Goal: Task Accomplishment & Management: Use online tool/utility

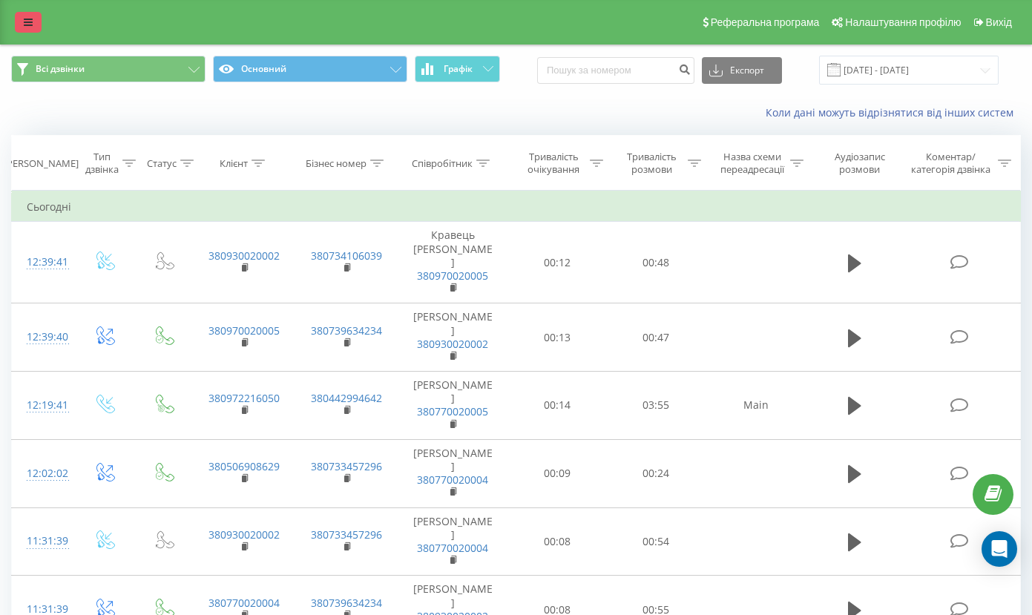
click at [29, 27] on icon at bounding box center [28, 22] width 9 height 10
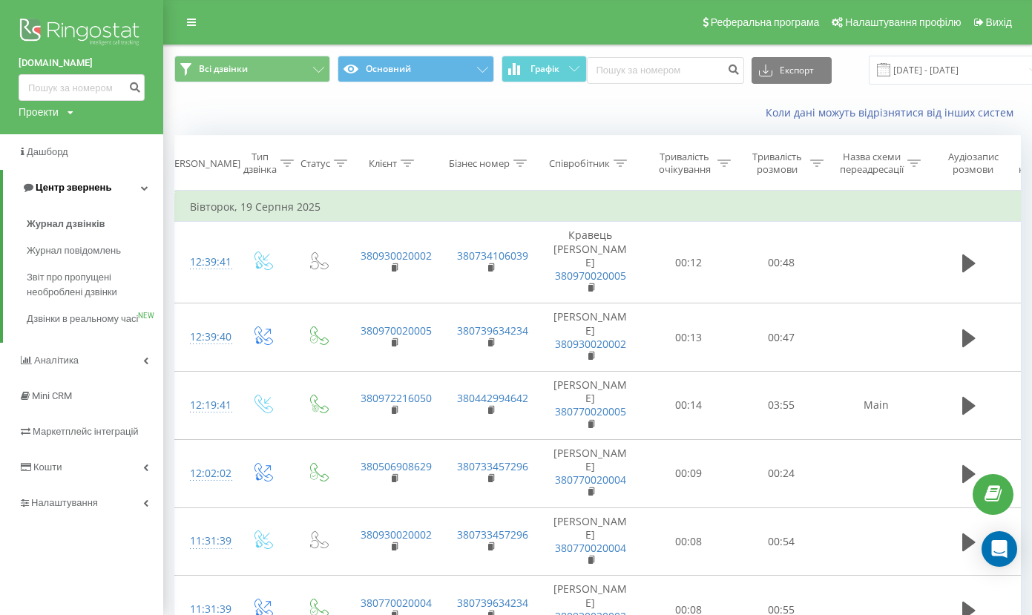
click at [88, 176] on link "Центр звернень" at bounding box center [83, 188] width 160 height 36
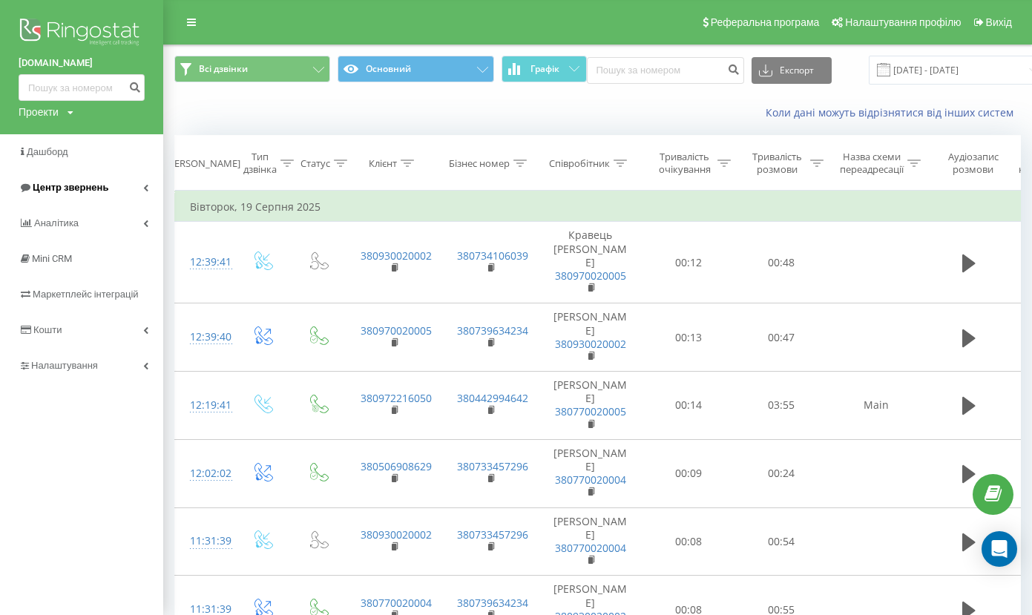
click at [88, 176] on link "Центр звернень" at bounding box center [81, 188] width 163 height 36
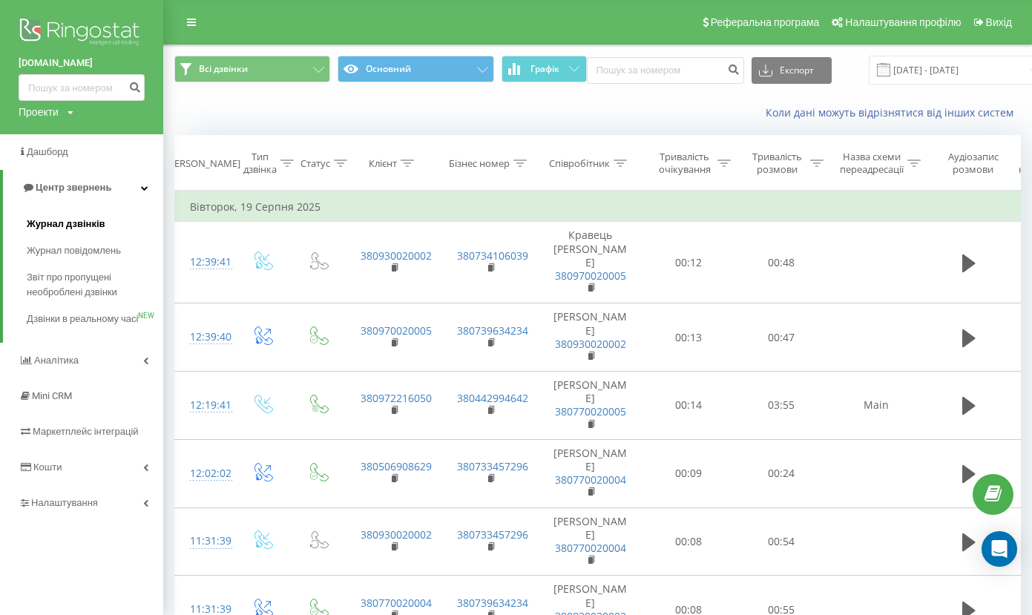
click at [84, 217] on span "Журнал дзвінків" at bounding box center [66, 224] width 79 height 15
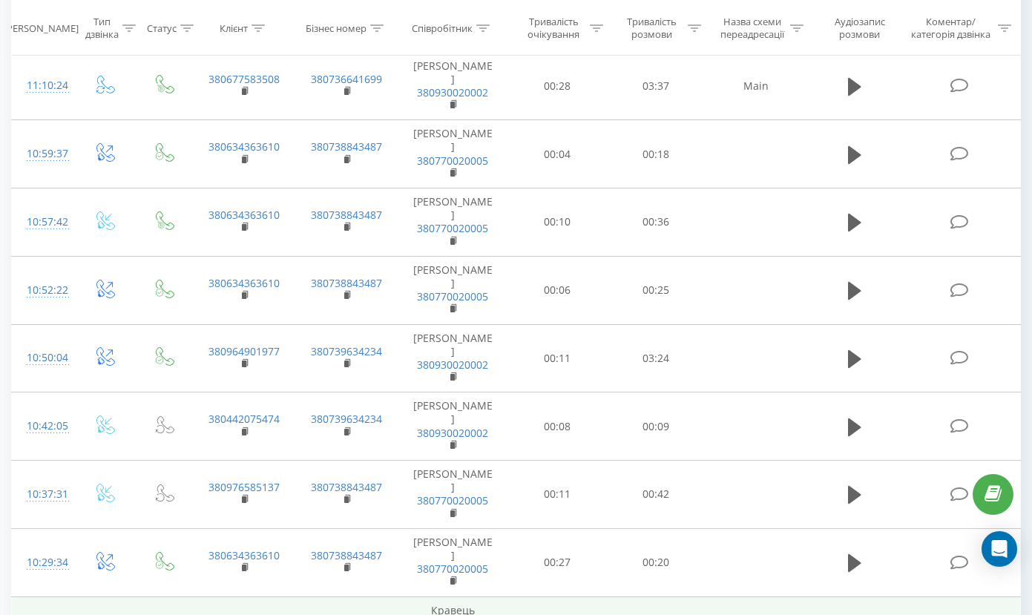
scroll to position [1141, 0]
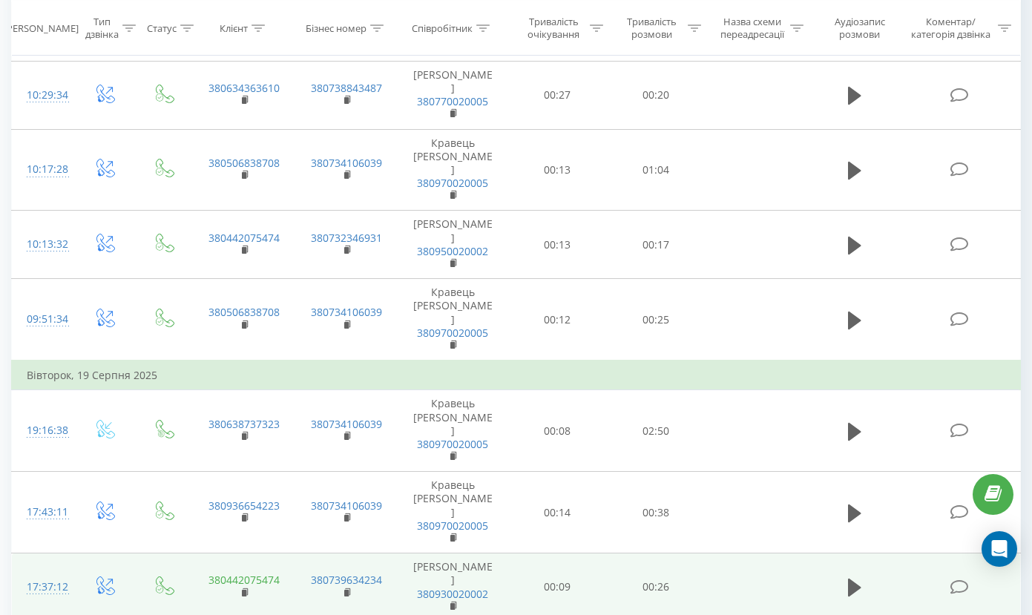
scroll to position [1513, 0]
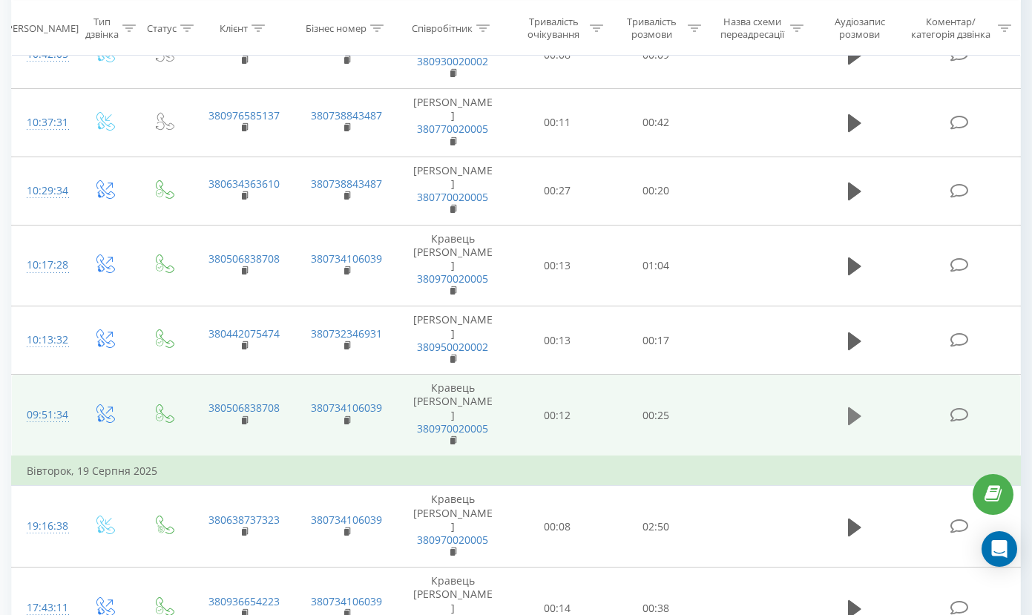
click at [853, 407] on icon at bounding box center [854, 416] width 13 height 18
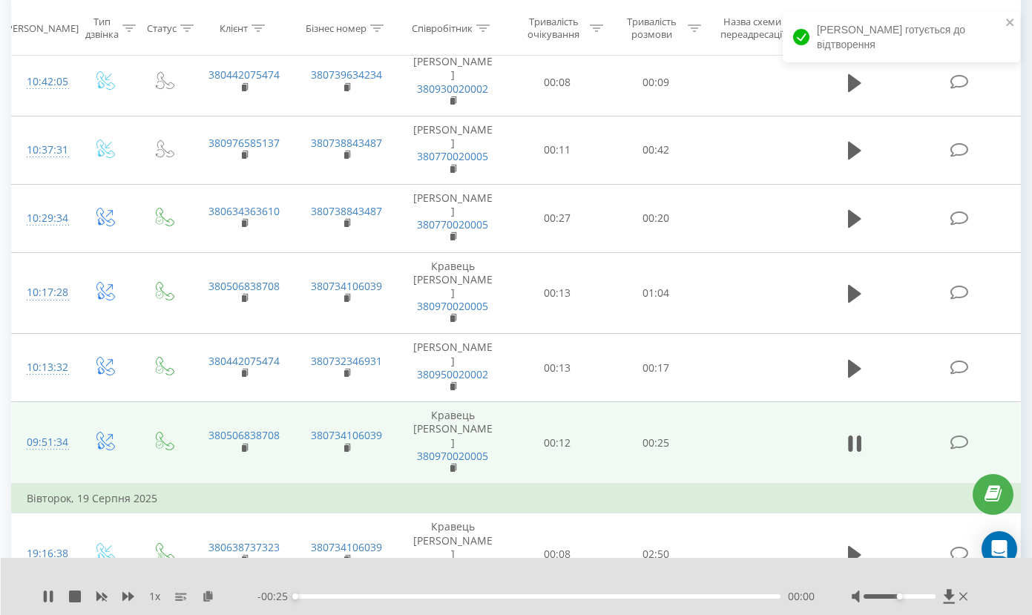
scroll to position [1482, 0]
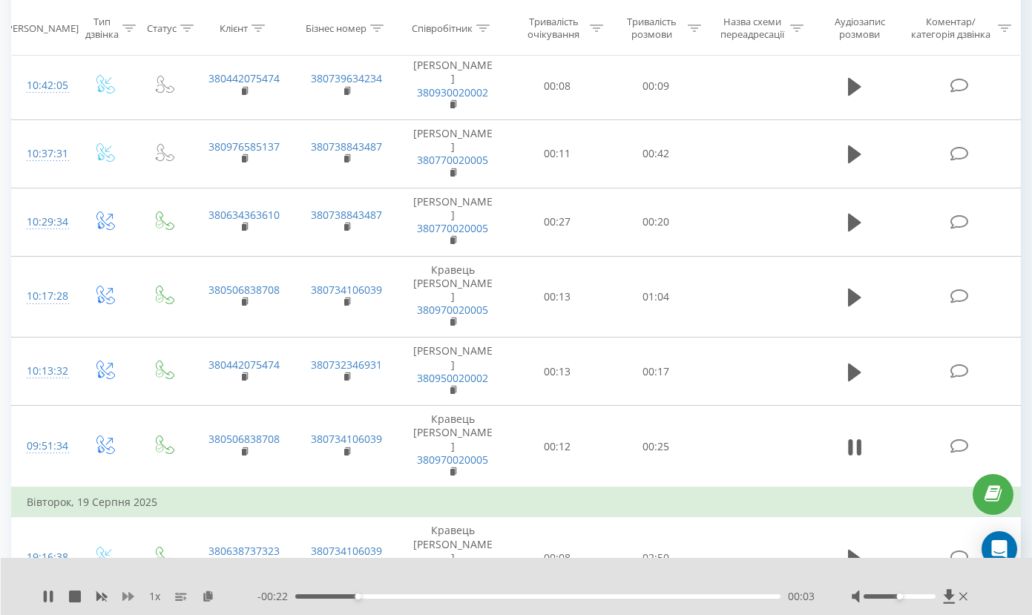
click at [129, 596] on icon at bounding box center [128, 596] width 12 height 9
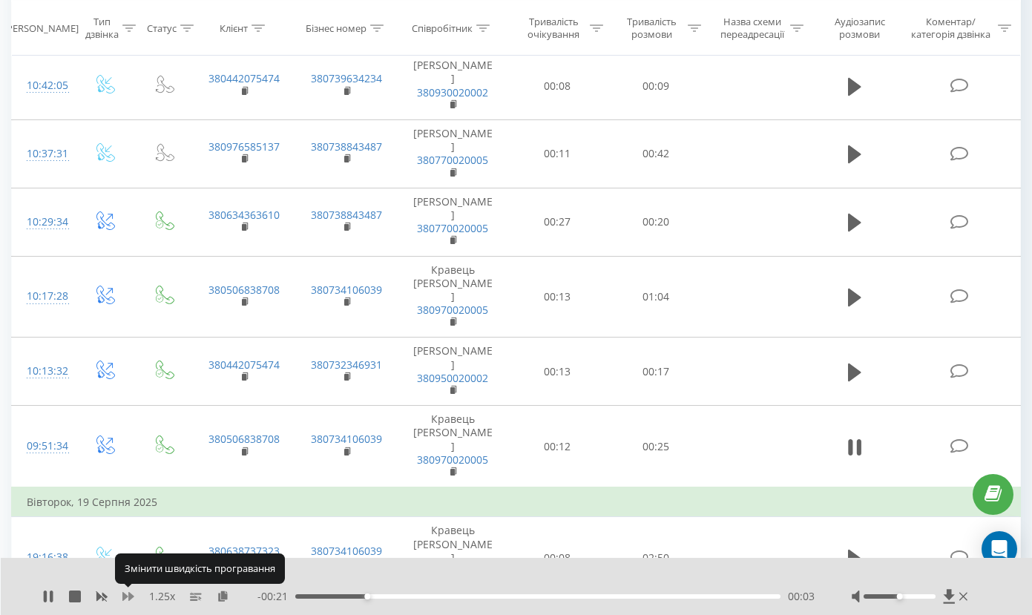
click at [129, 596] on icon at bounding box center [128, 596] width 12 height 9
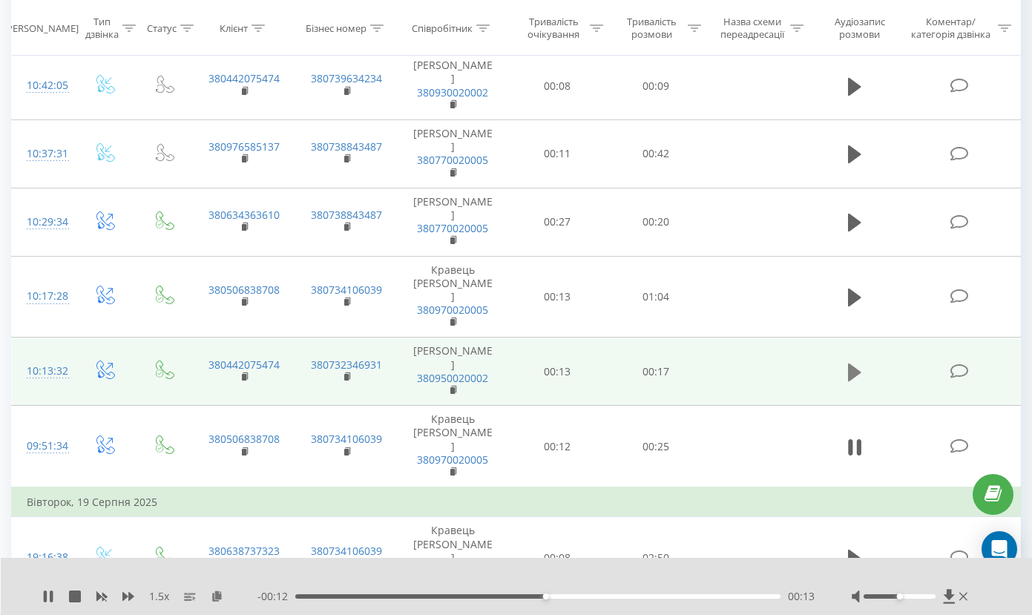
click at [850, 364] on icon at bounding box center [854, 373] width 13 height 18
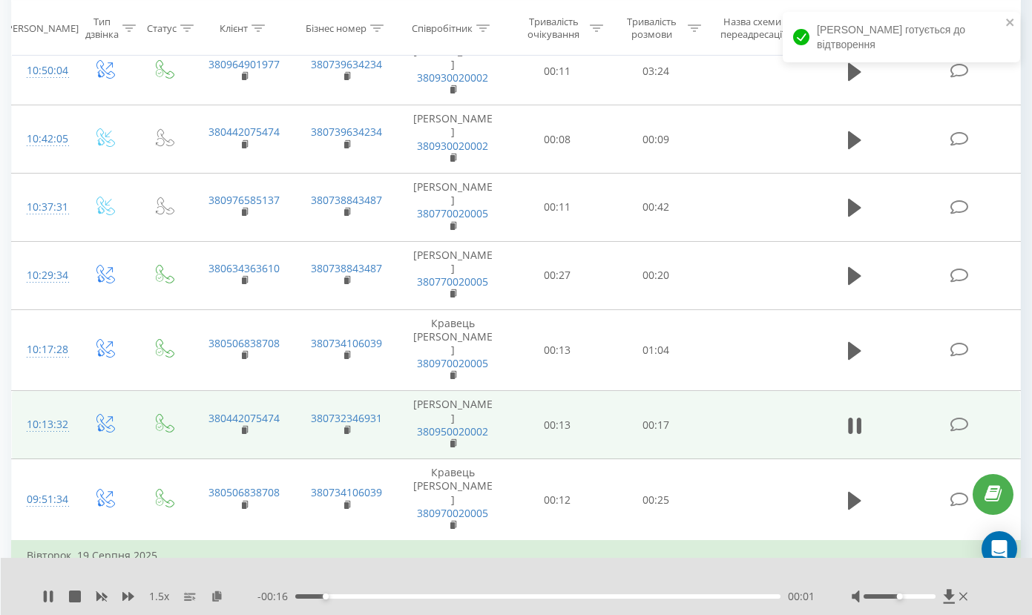
scroll to position [1392, 0]
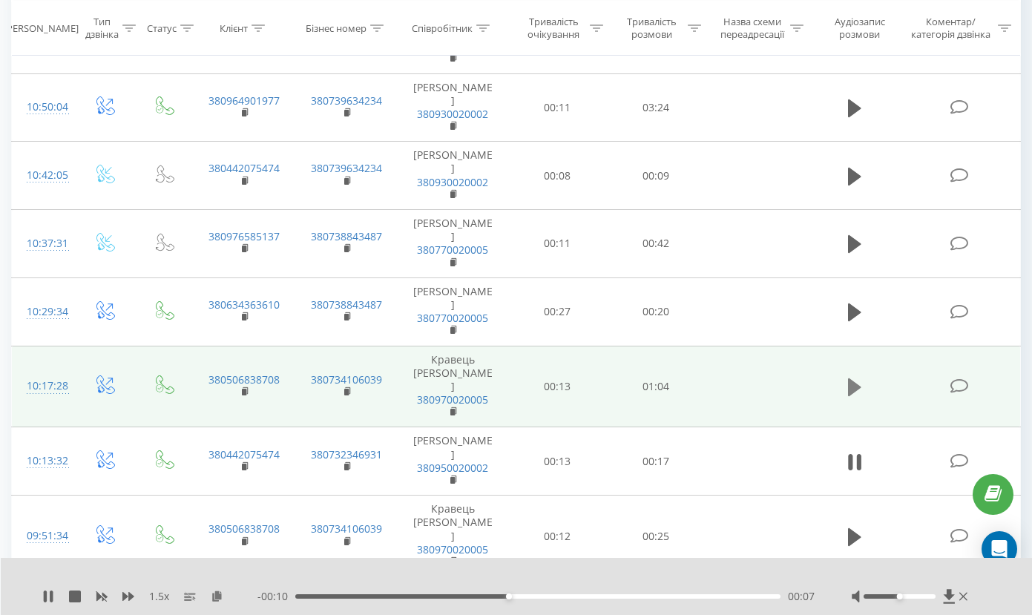
click at [855, 378] on icon at bounding box center [854, 387] width 13 height 18
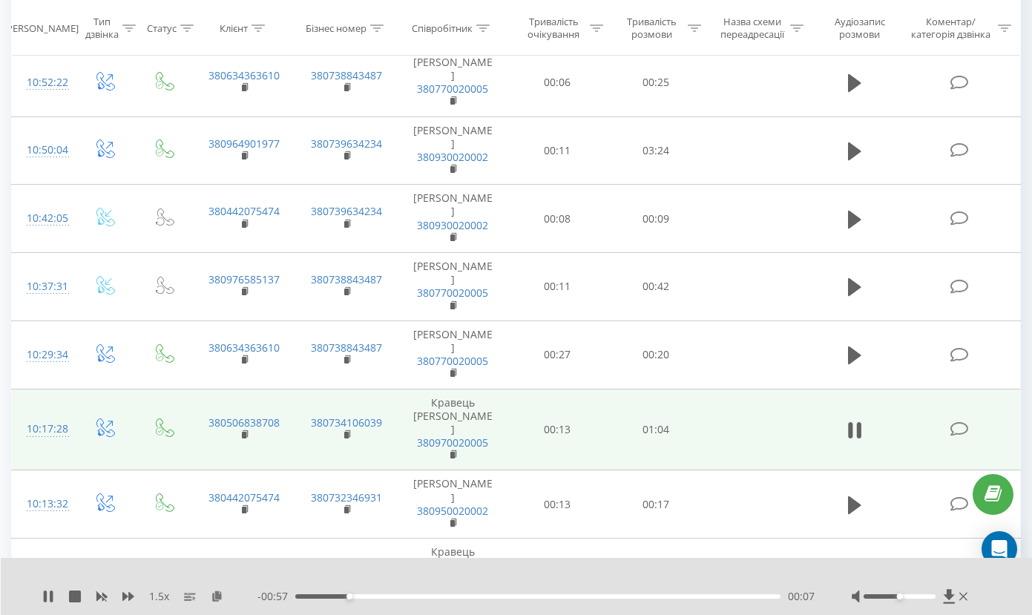
scroll to position [1334, 0]
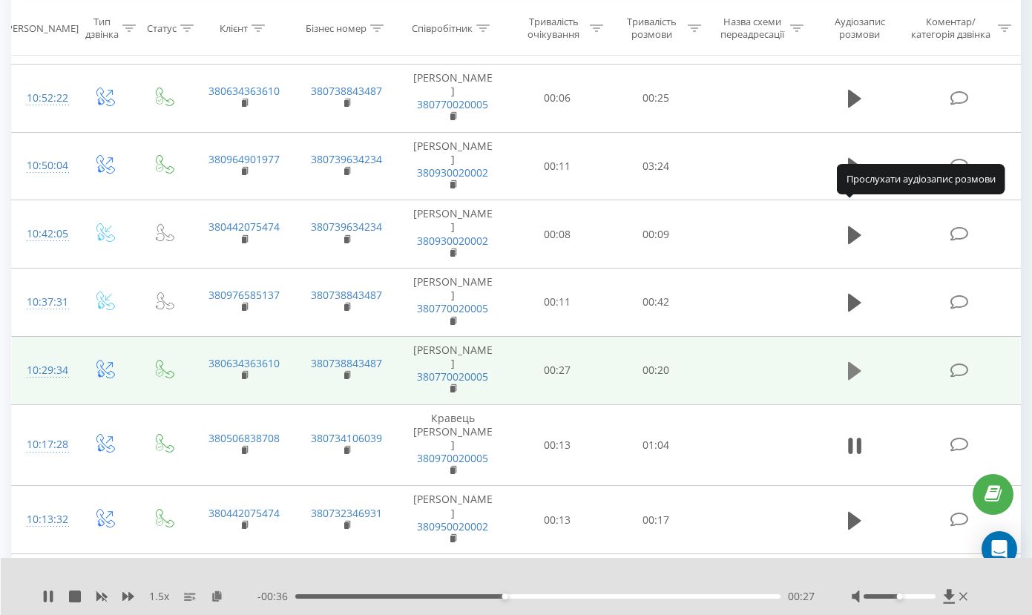
click at [856, 362] on icon at bounding box center [854, 371] width 13 height 18
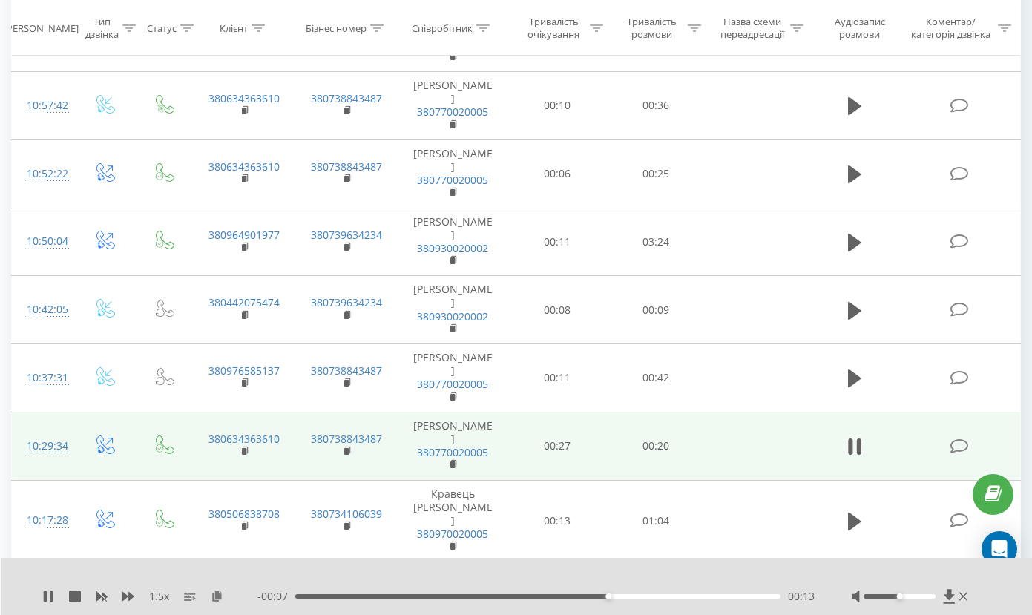
scroll to position [1237, 0]
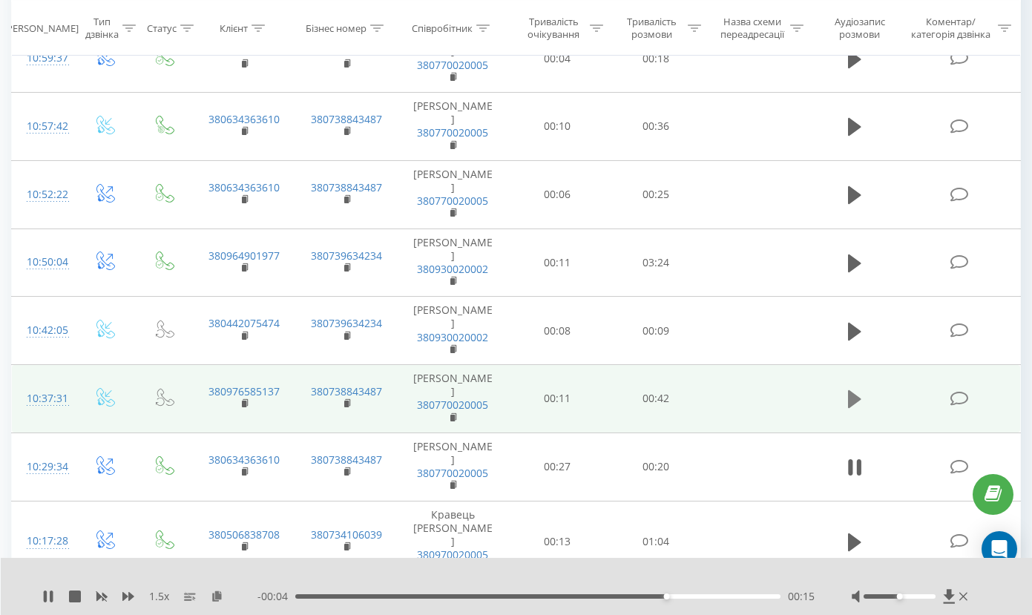
click at [853, 390] on icon at bounding box center [854, 399] width 13 height 18
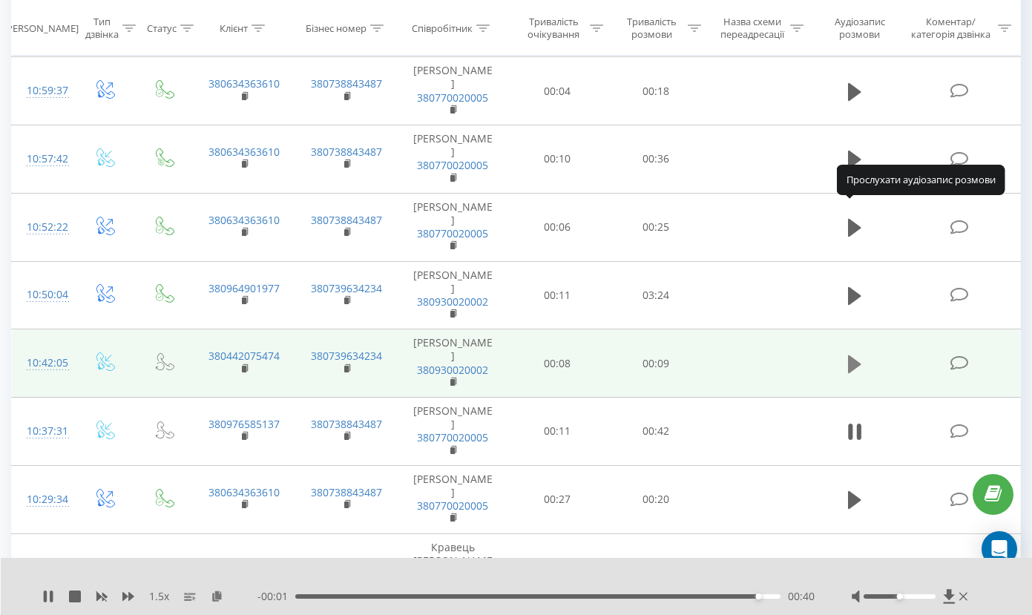
click at [856, 355] on icon at bounding box center [854, 364] width 13 height 18
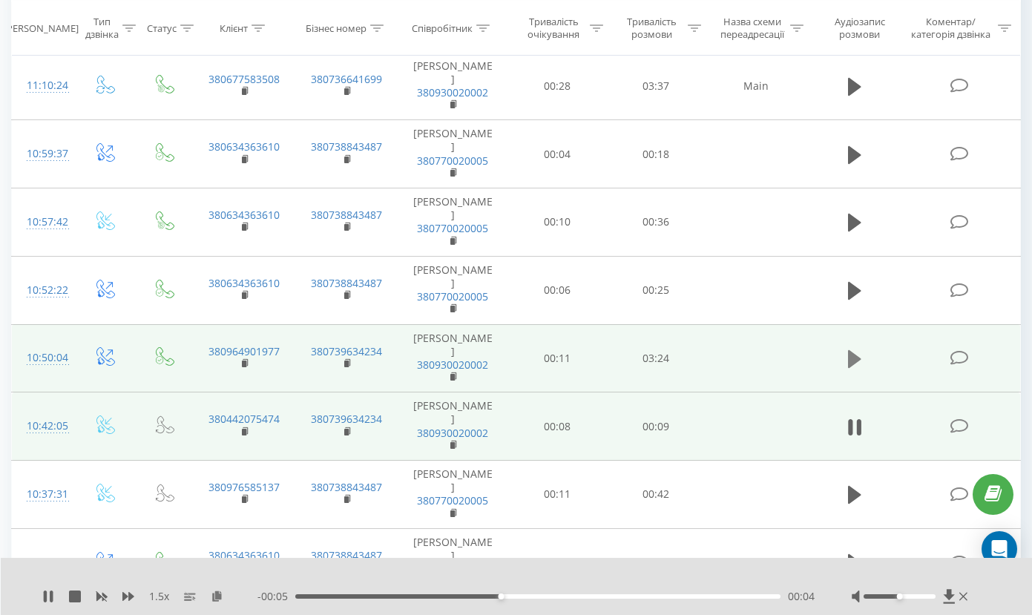
scroll to position [1138, 0]
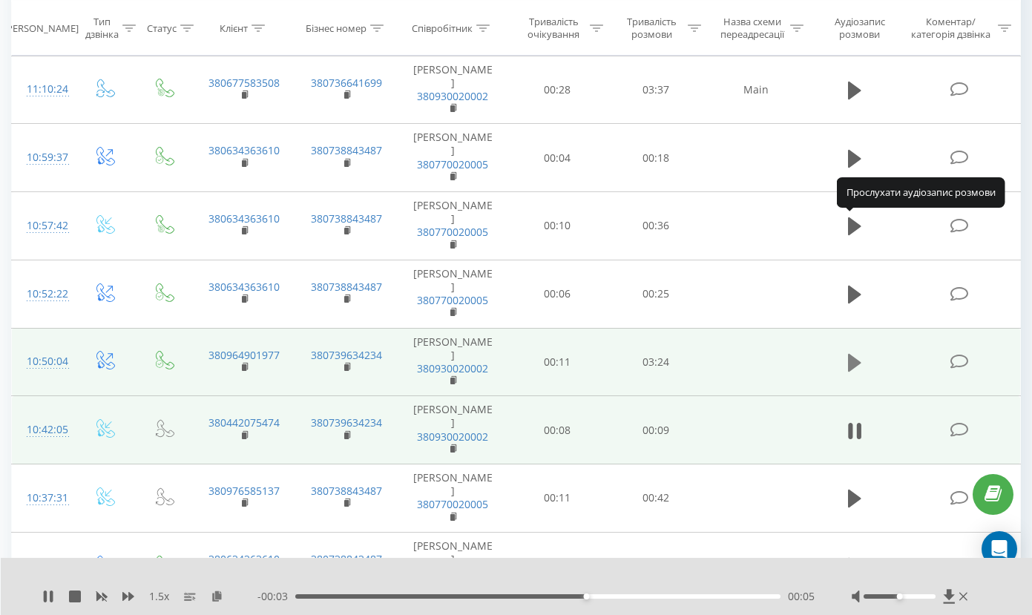
click at [855, 354] on icon at bounding box center [854, 363] width 13 height 18
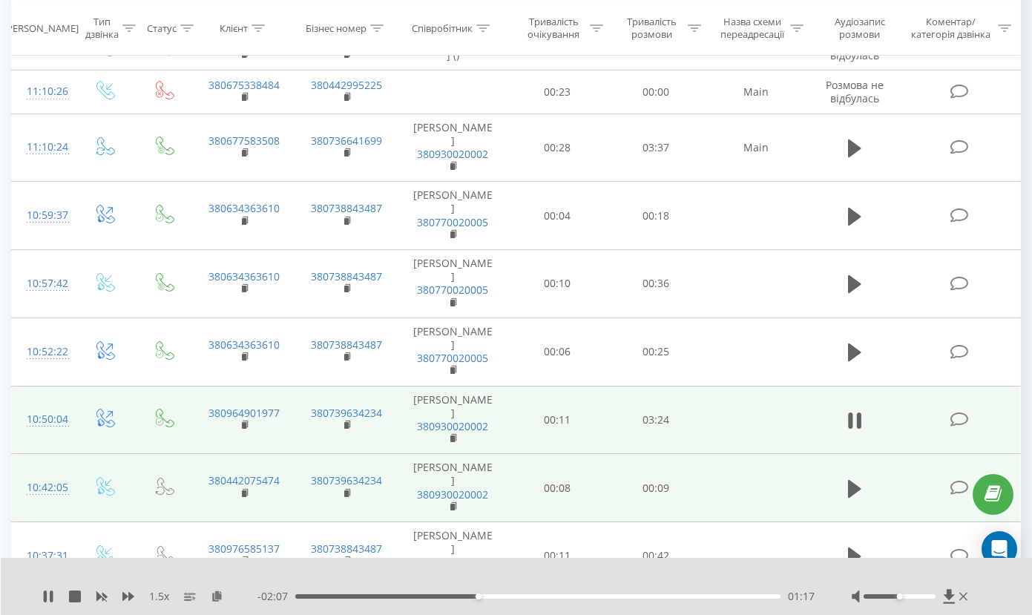
scroll to position [1063, 0]
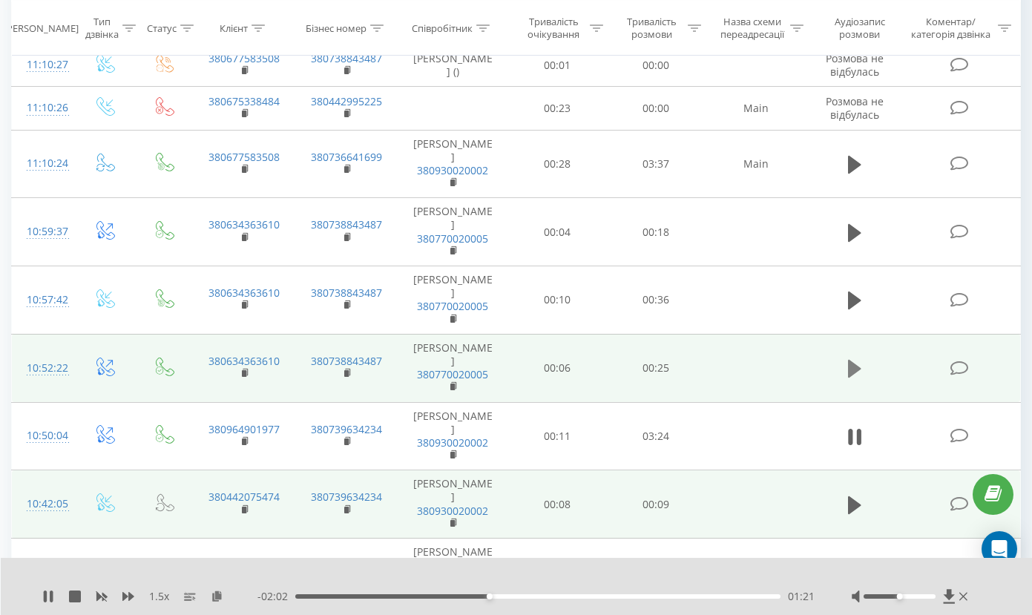
click at [852, 360] on icon at bounding box center [854, 369] width 13 height 18
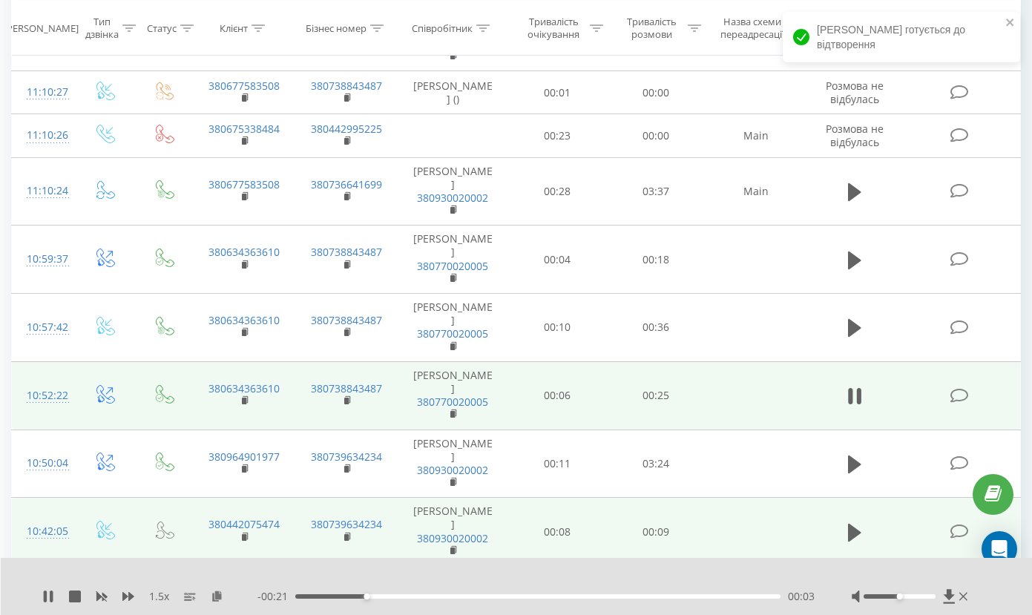
scroll to position [1012, 0]
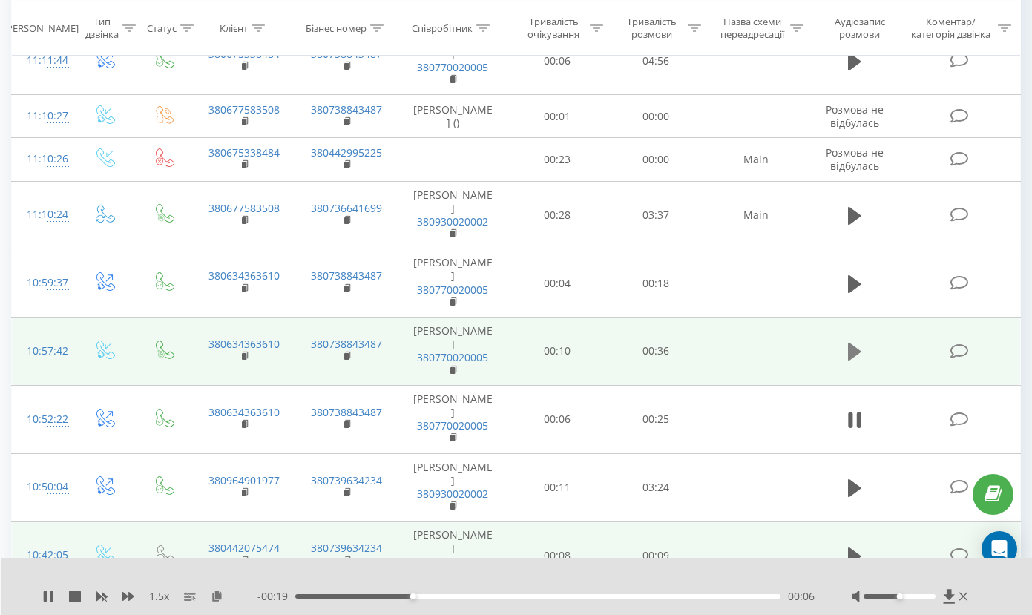
click at [855, 343] on icon at bounding box center [854, 352] width 13 height 18
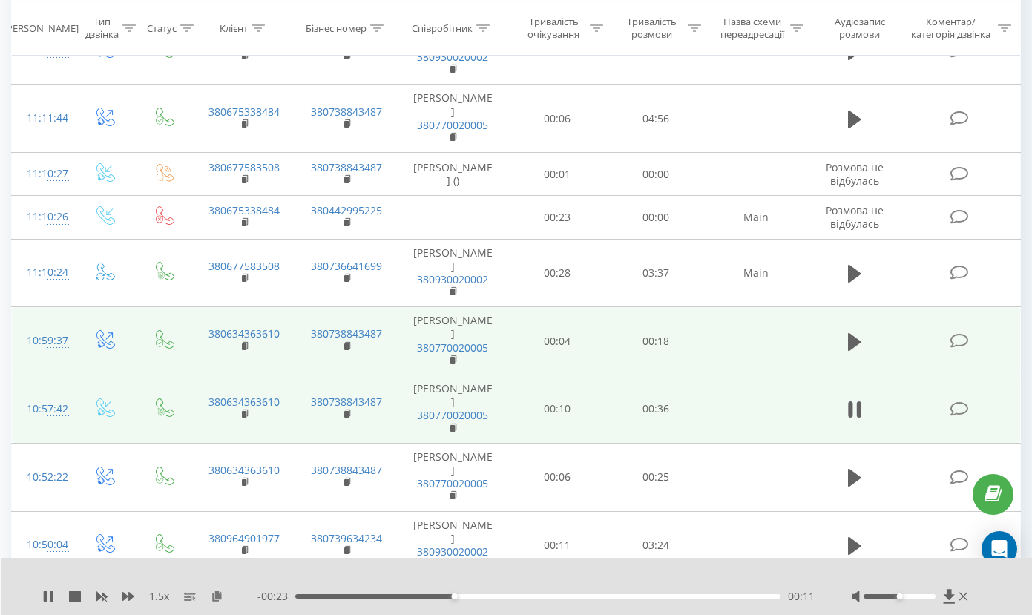
scroll to position [937, 0]
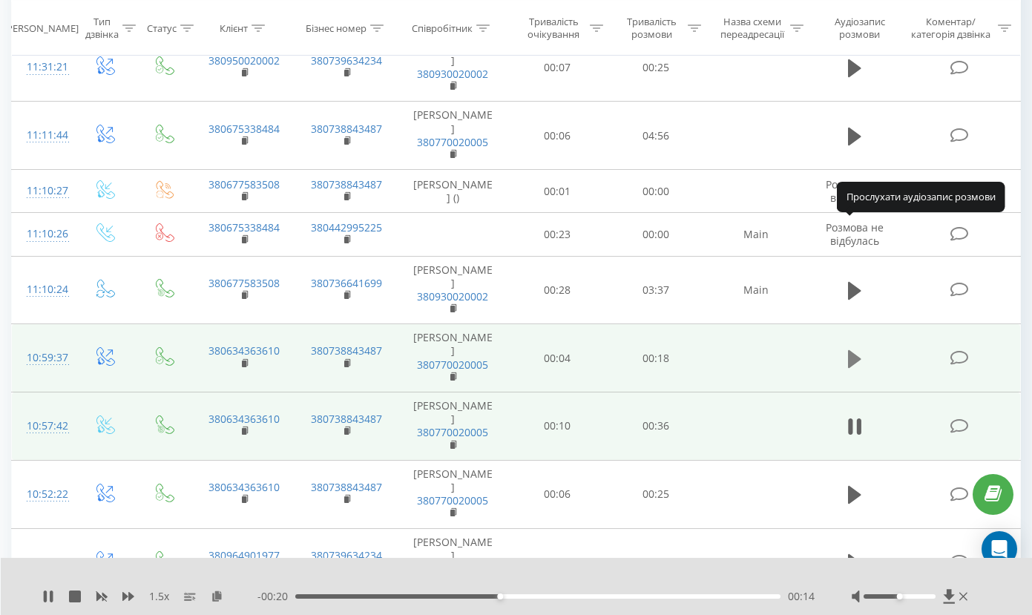
click at [858, 350] on icon at bounding box center [854, 359] width 13 height 18
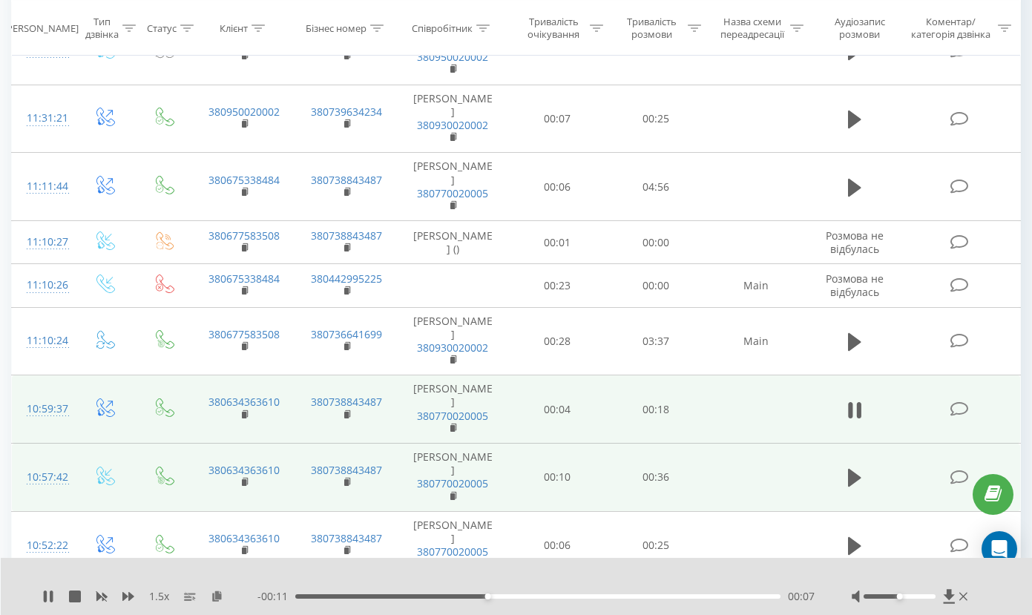
scroll to position [886, 0]
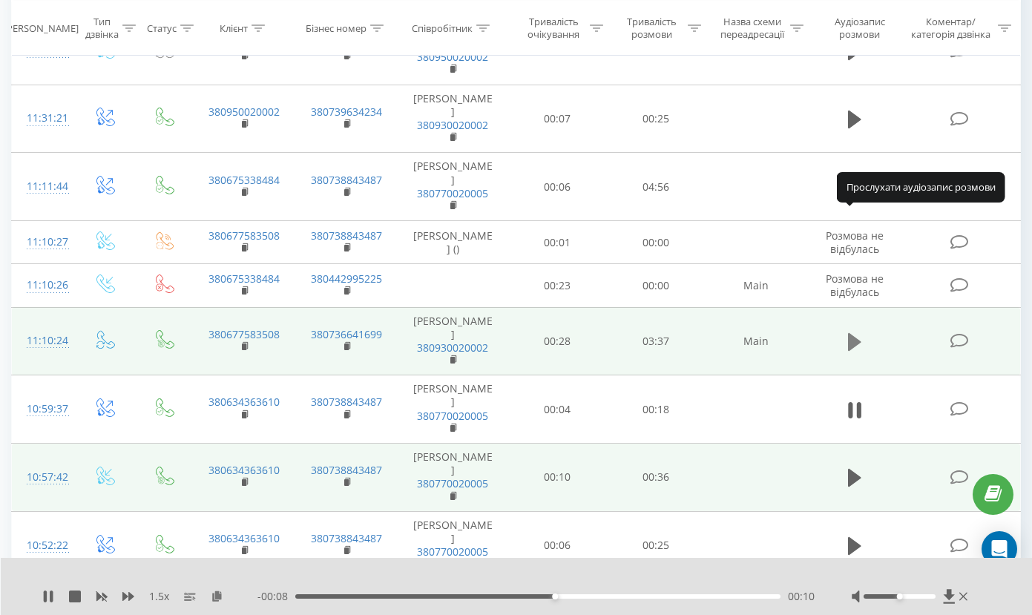
click at [856, 333] on icon at bounding box center [854, 342] width 13 height 18
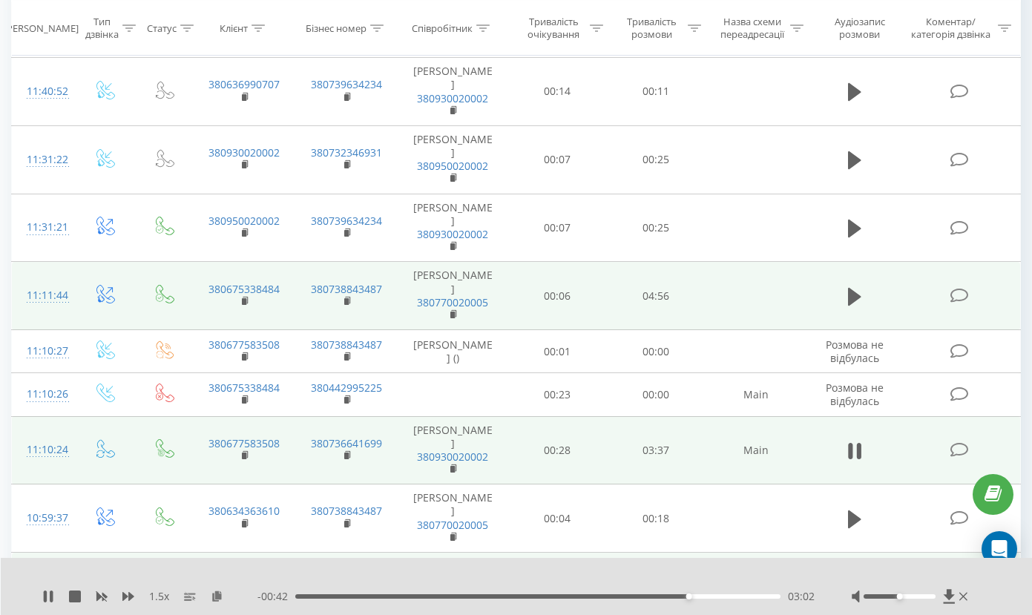
scroll to position [744, 0]
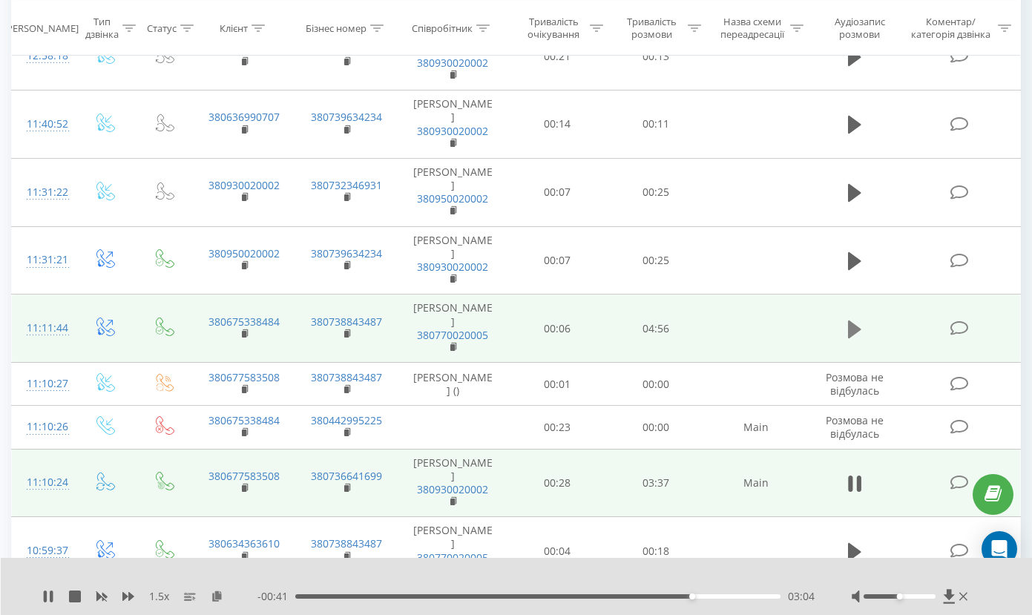
click at [852, 321] on icon at bounding box center [854, 330] width 13 height 18
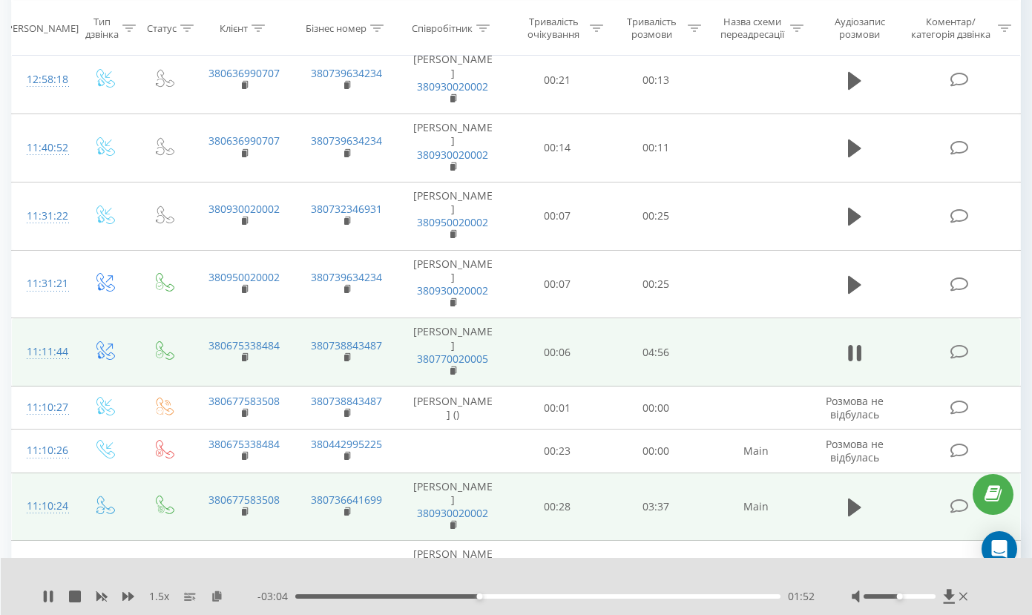
scroll to position [694, 0]
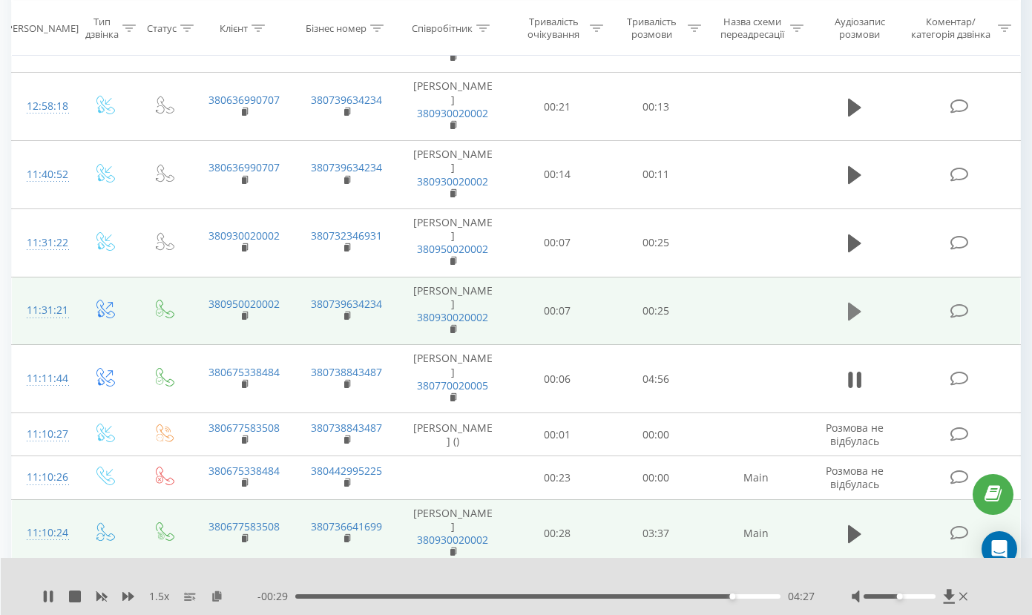
click at [848, 301] on icon at bounding box center [854, 311] width 13 height 21
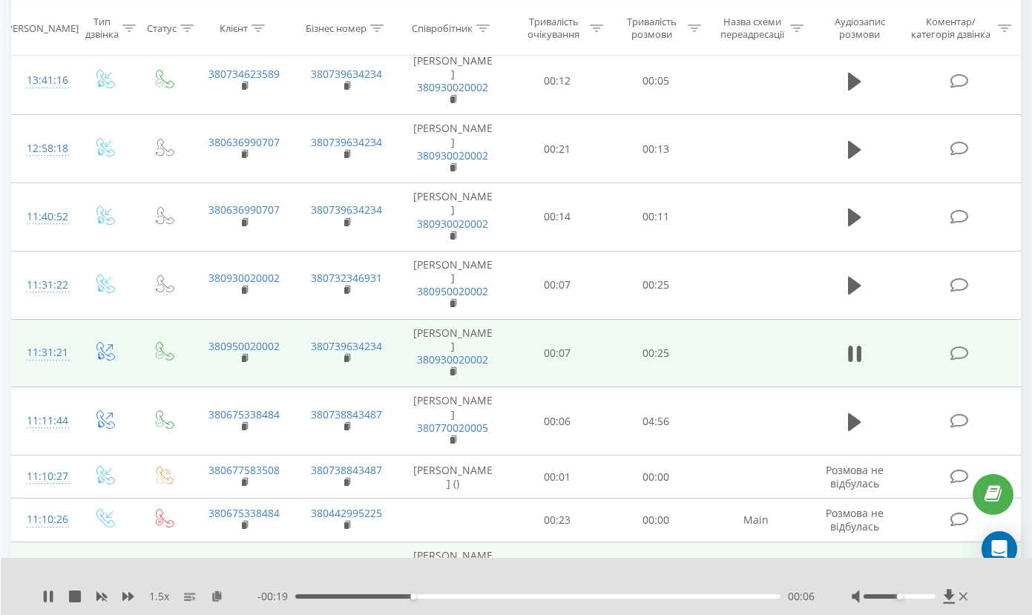
scroll to position [640, 0]
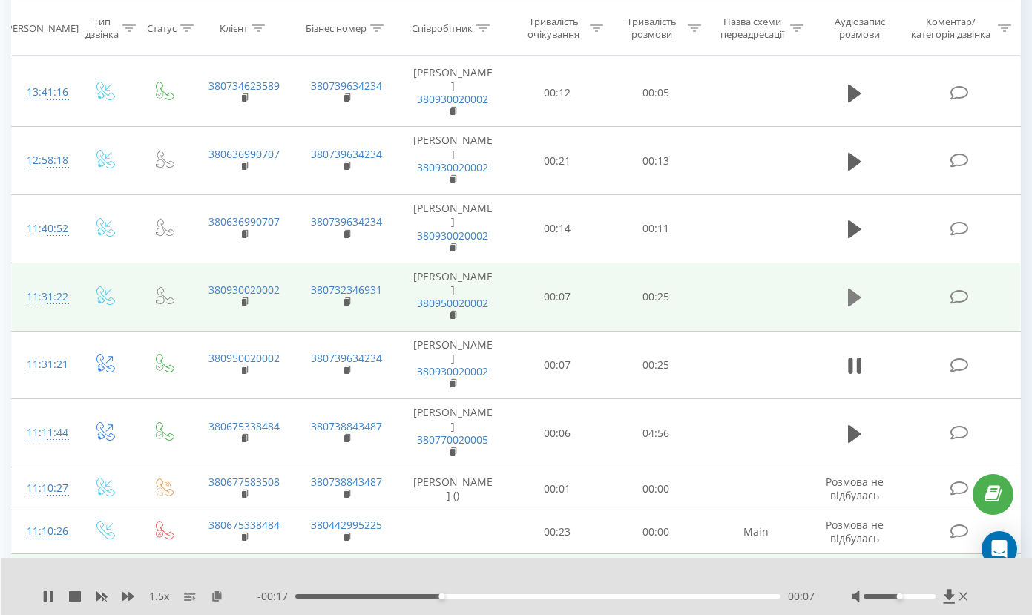
click at [856, 289] on icon at bounding box center [854, 298] width 13 height 18
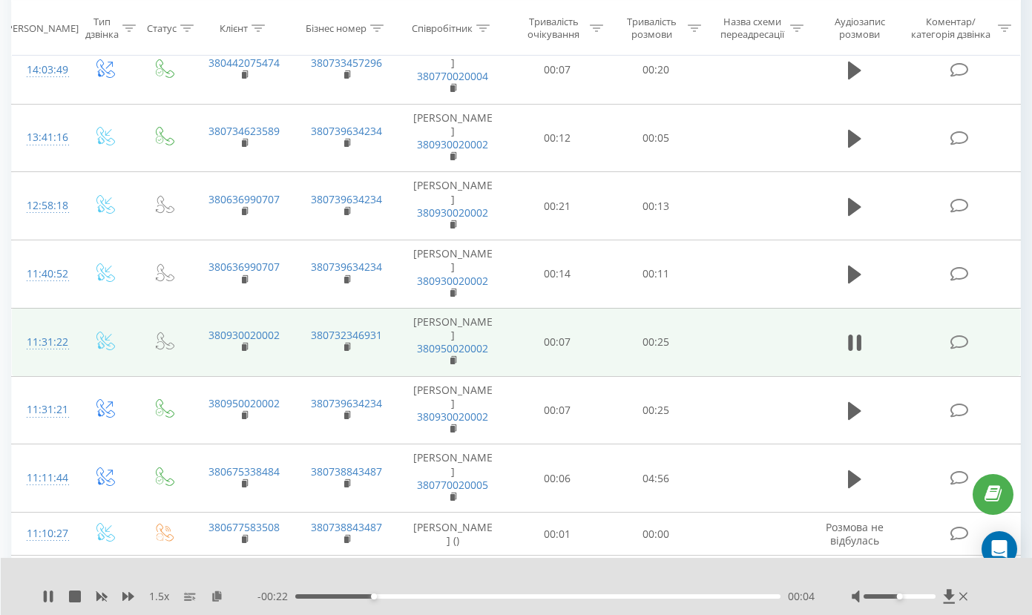
scroll to position [591, 0]
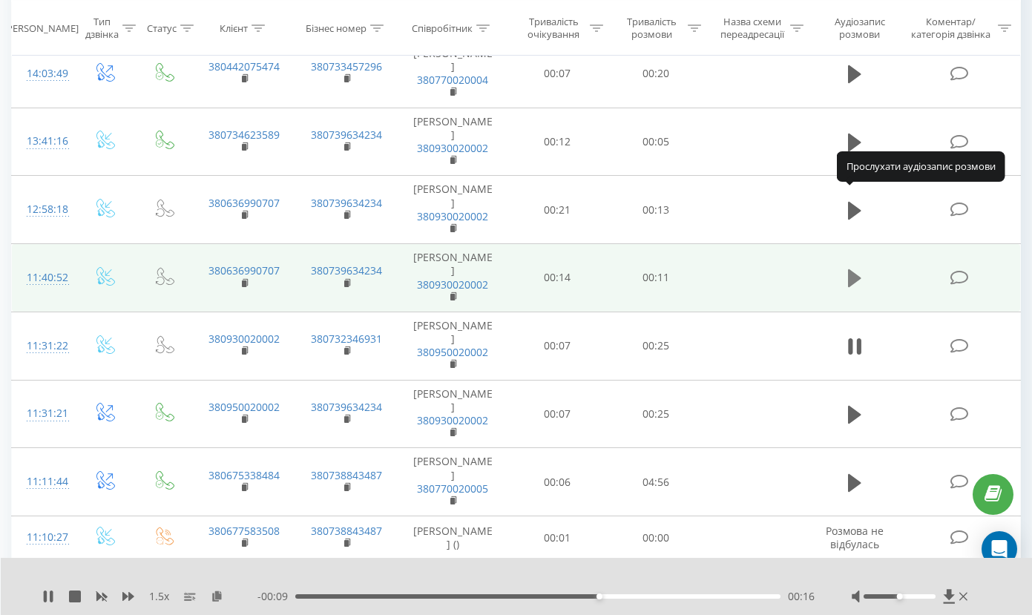
click at [858, 269] on icon at bounding box center [854, 278] width 13 height 18
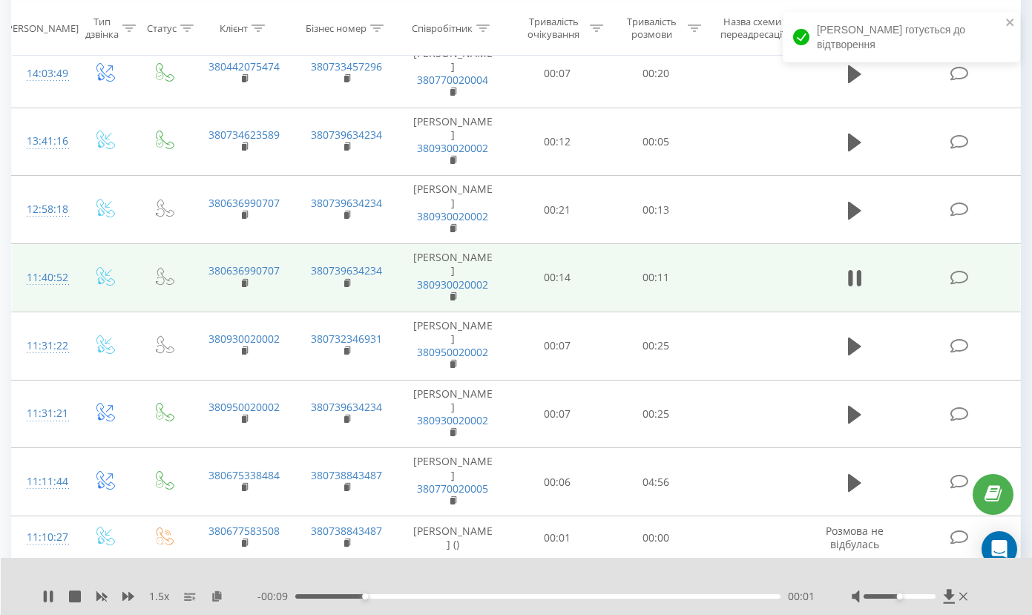
scroll to position [555, 0]
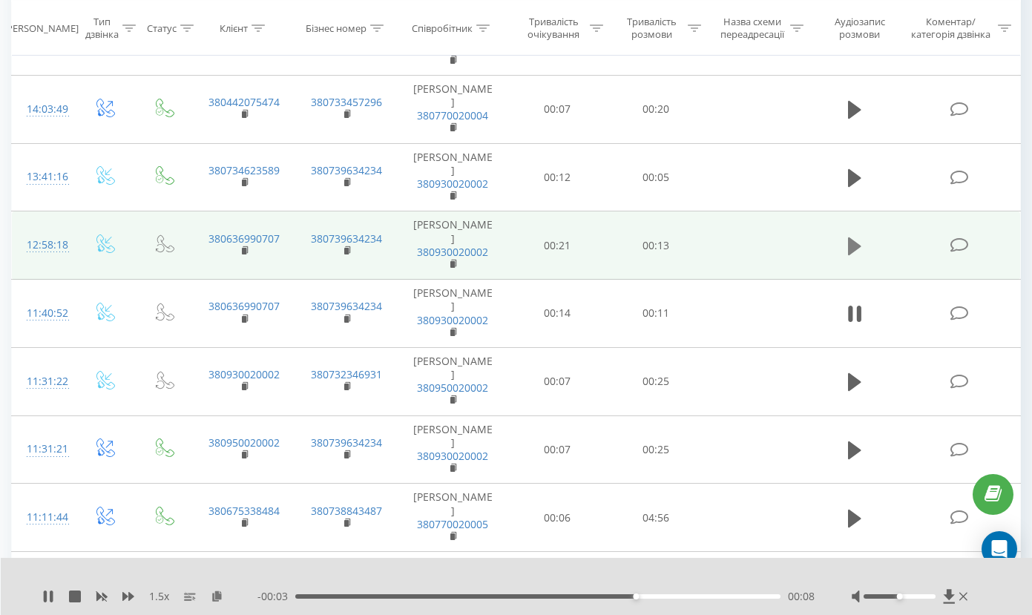
click at [853, 237] on icon at bounding box center [854, 246] width 13 height 18
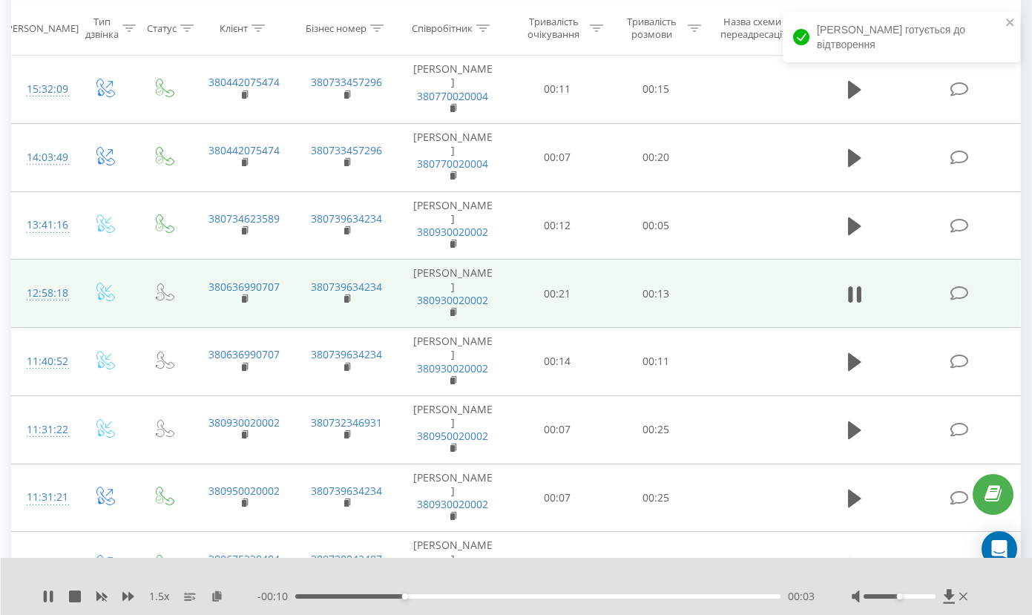
scroll to position [497, 0]
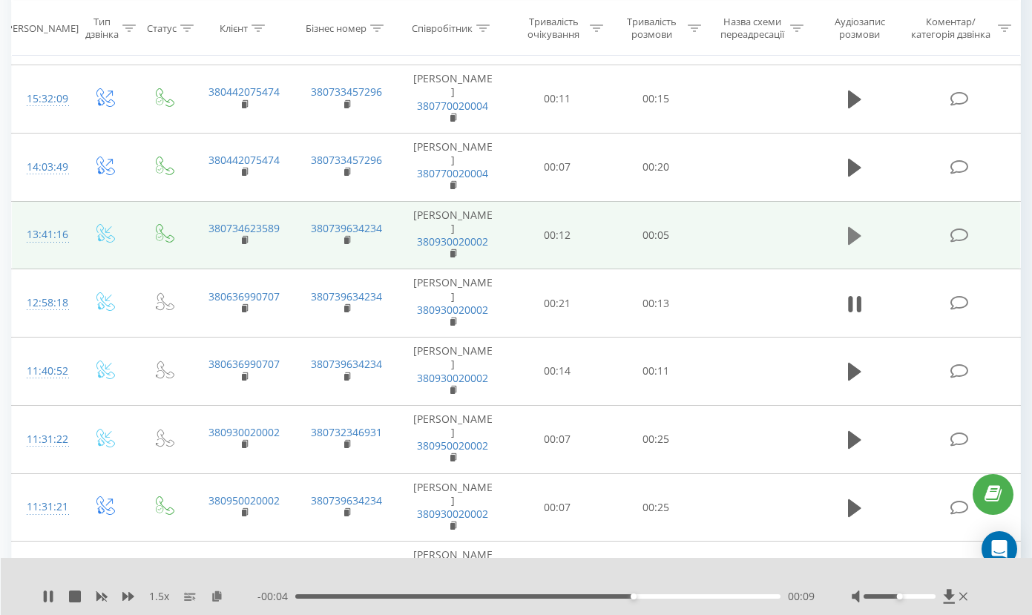
click at [855, 227] on icon at bounding box center [854, 236] width 13 height 18
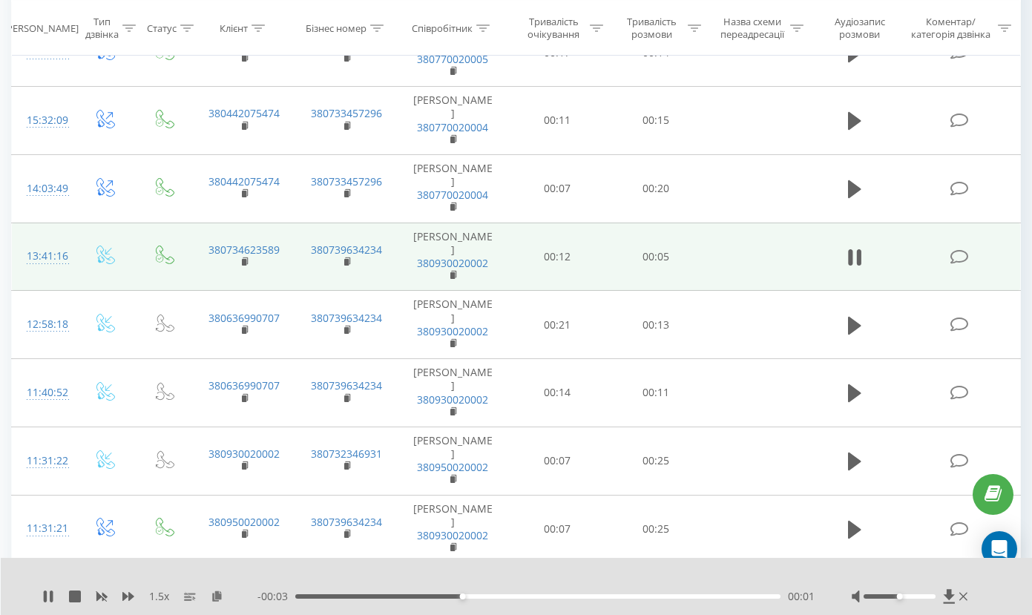
scroll to position [433, 0]
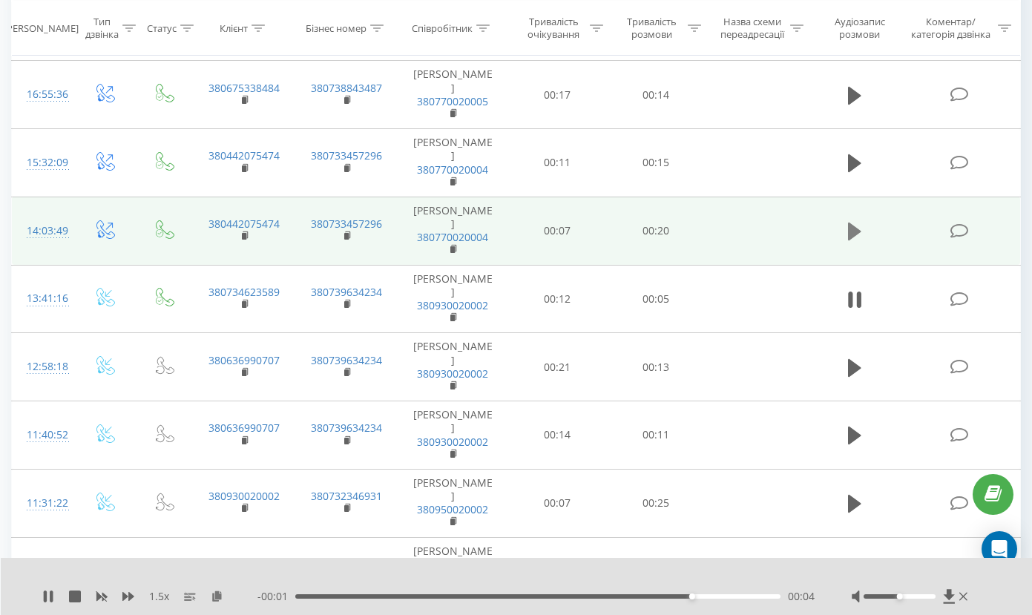
click at [847, 220] on button at bounding box center [855, 231] width 22 height 22
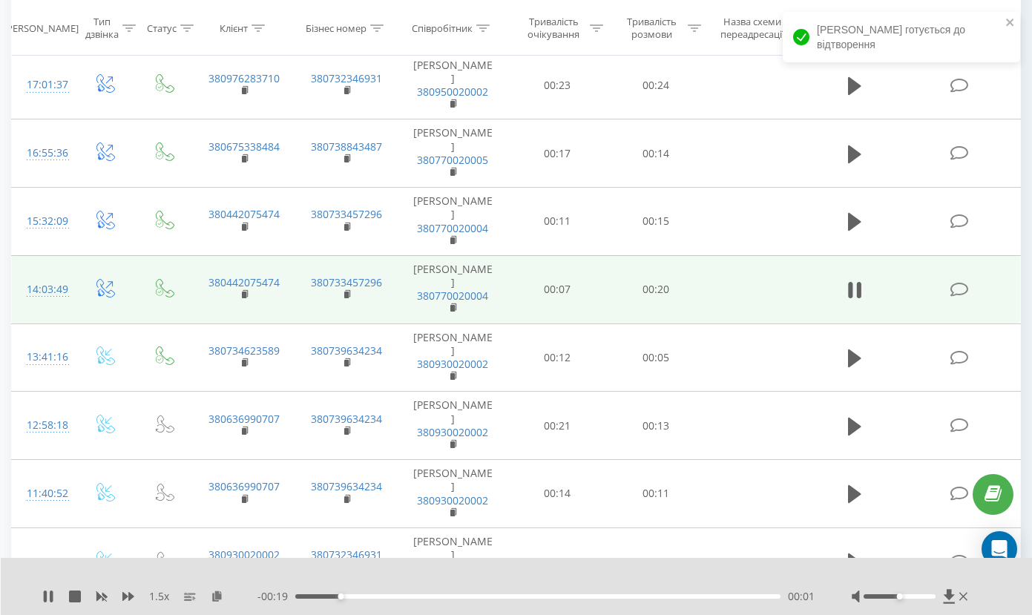
scroll to position [361, 0]
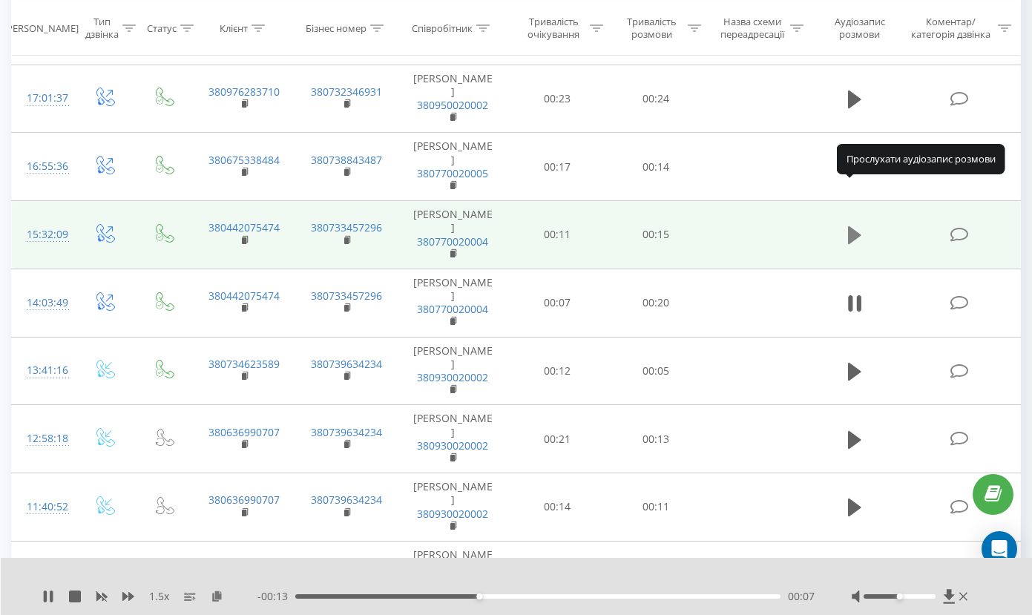
click at [853, 226] on icon at bounding box center [854, 235] width 13 height 18
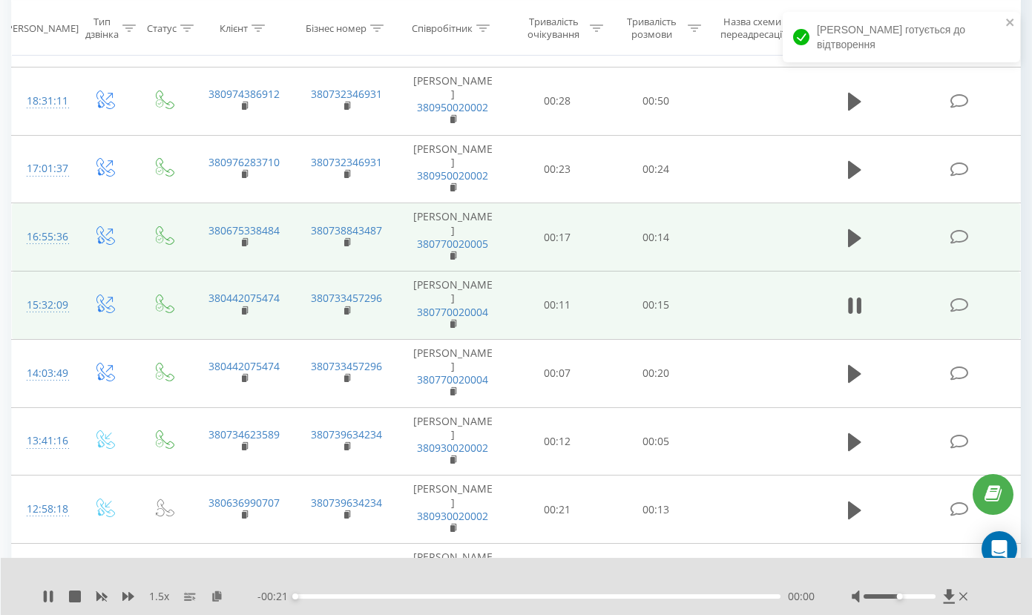
scroll to position [273, 0]
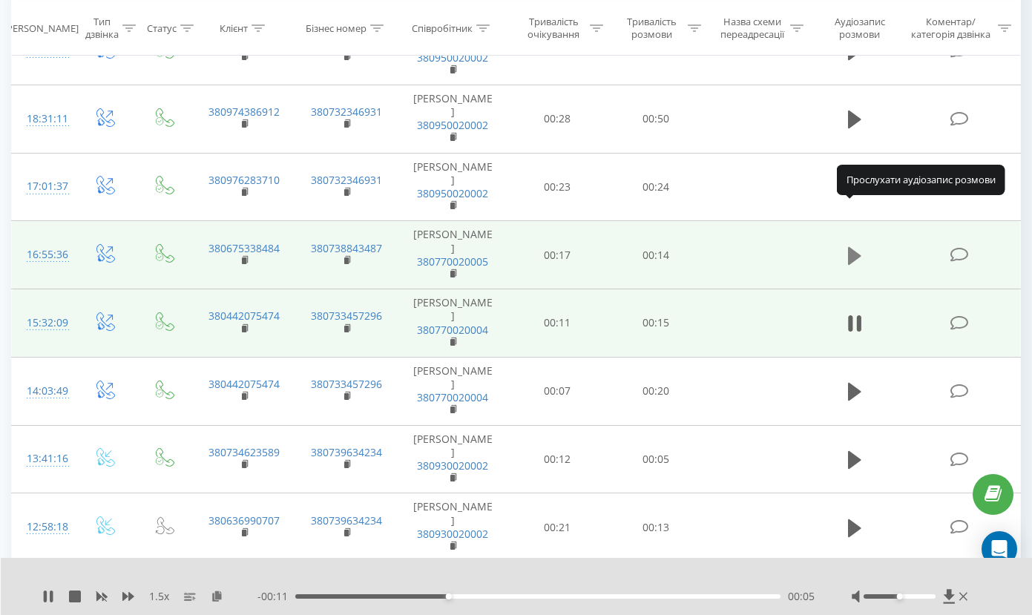
click at [854, 247] on icon at bounding box center [854, 256] width 13 height 18
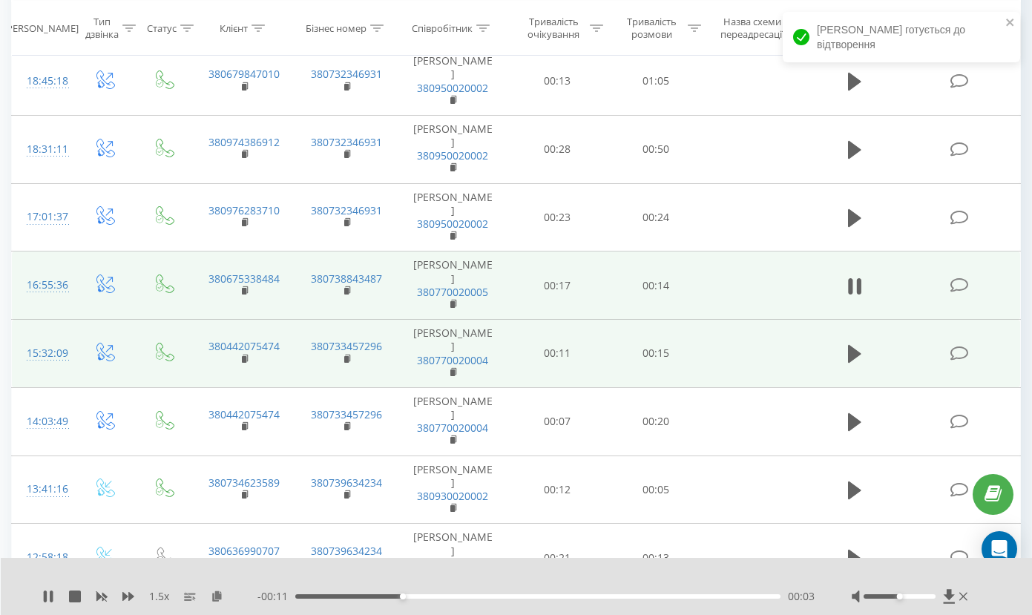
scroll to position [236, 0]
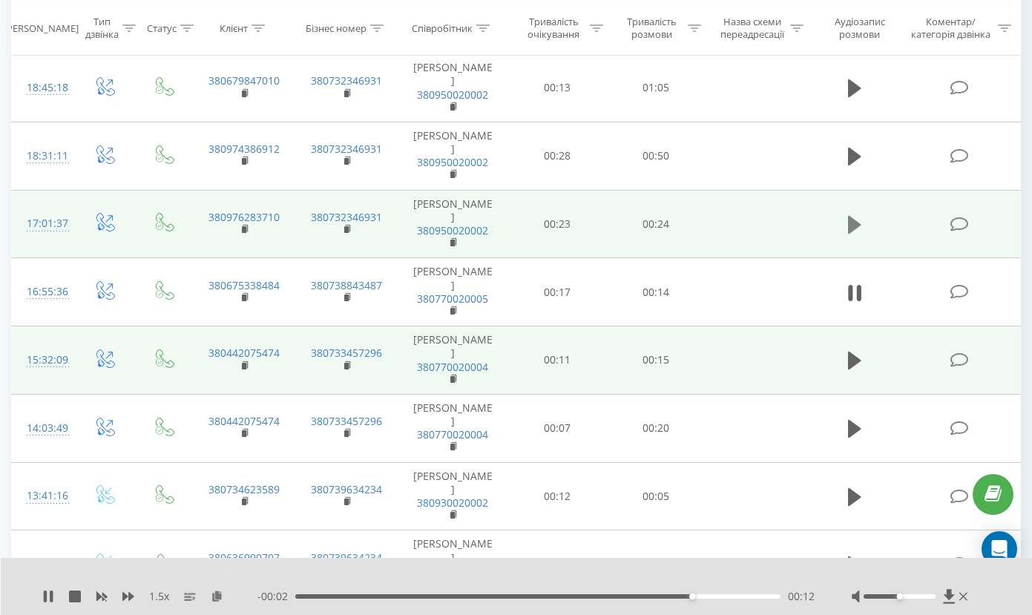
click at [854, 216] on icon at bounding box center [854, 225] width 13 height 18
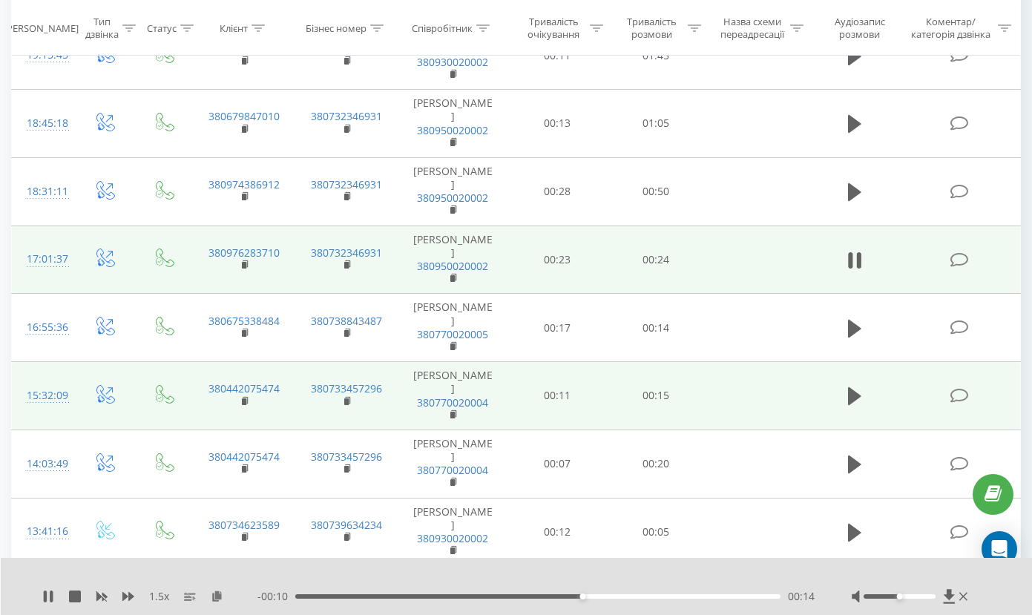
scroll to position [157, 0]
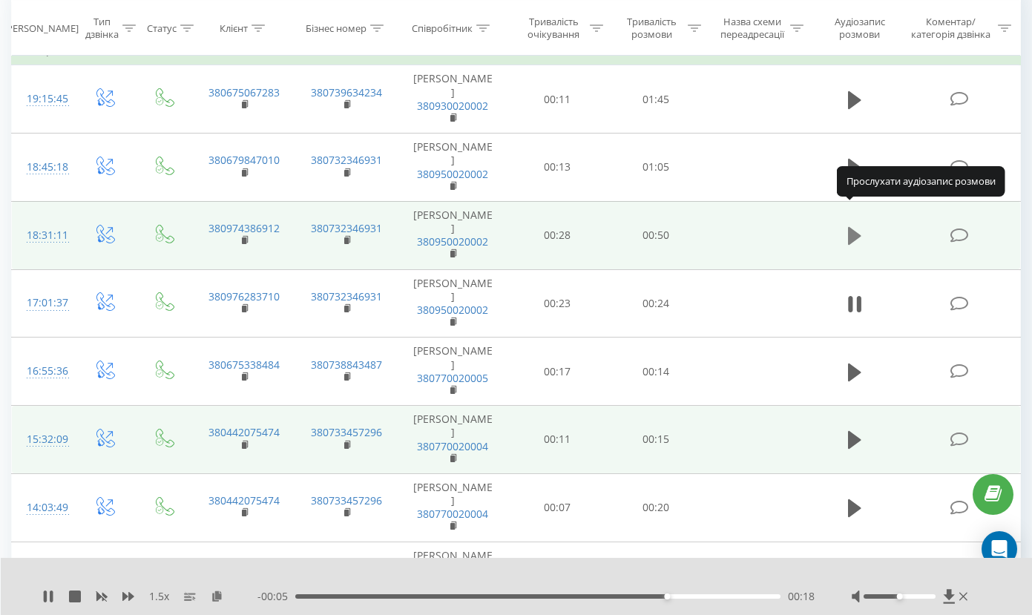
click at [856, 226] on icon at bounding box center [854, 236] width 13 height 21
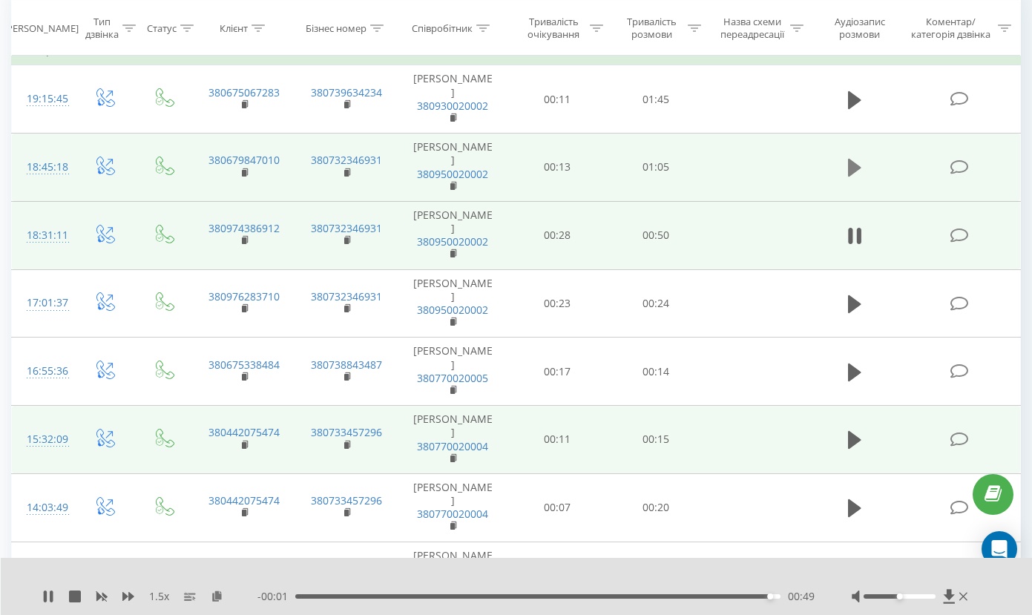
click at [857, 159] on icon at bounding box center [854, 168] width 13 height 18
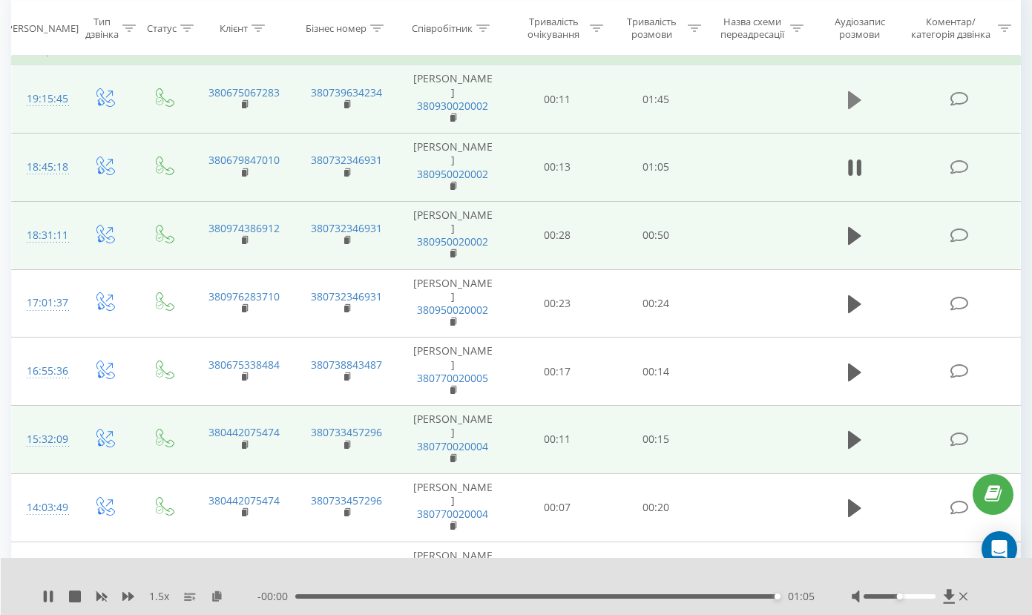
click at [857, 103] on icon at bounding box center [854, 100] width 13 height 18
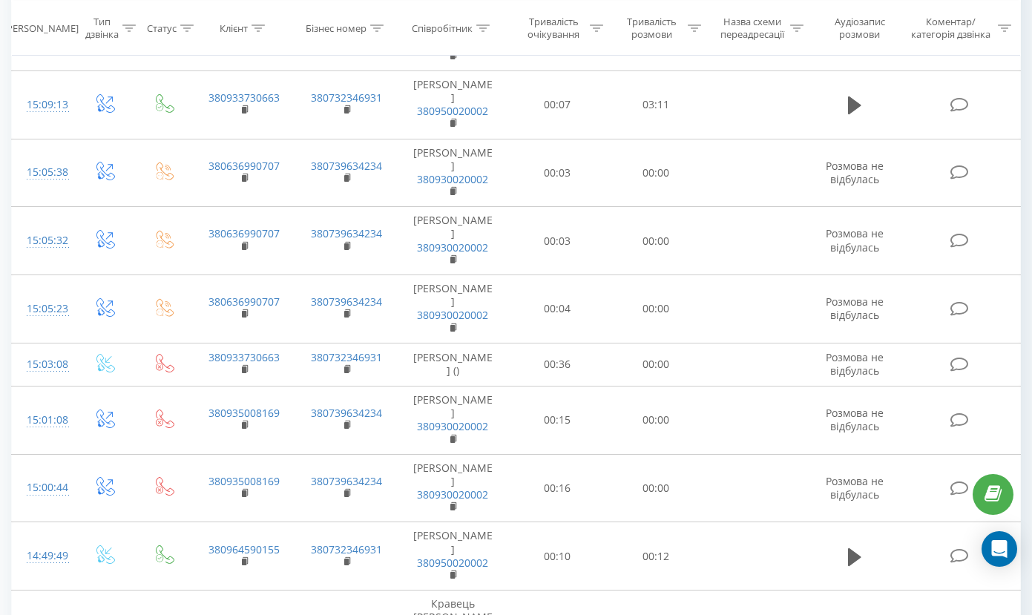
scroll to position [2693, 0]
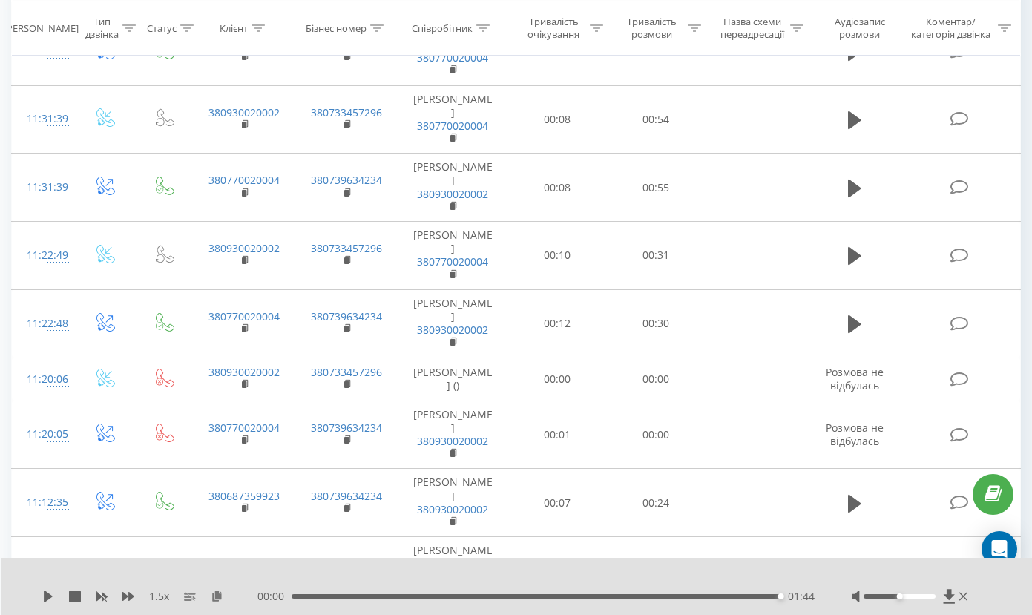
scroll to position [4639, 0]
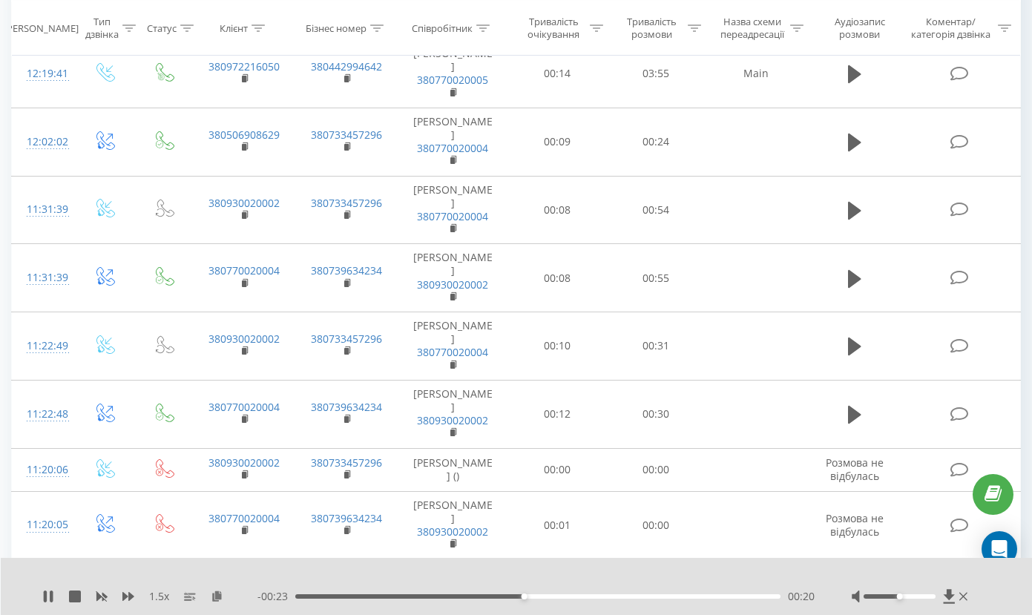
scroll to position [4567, 0]
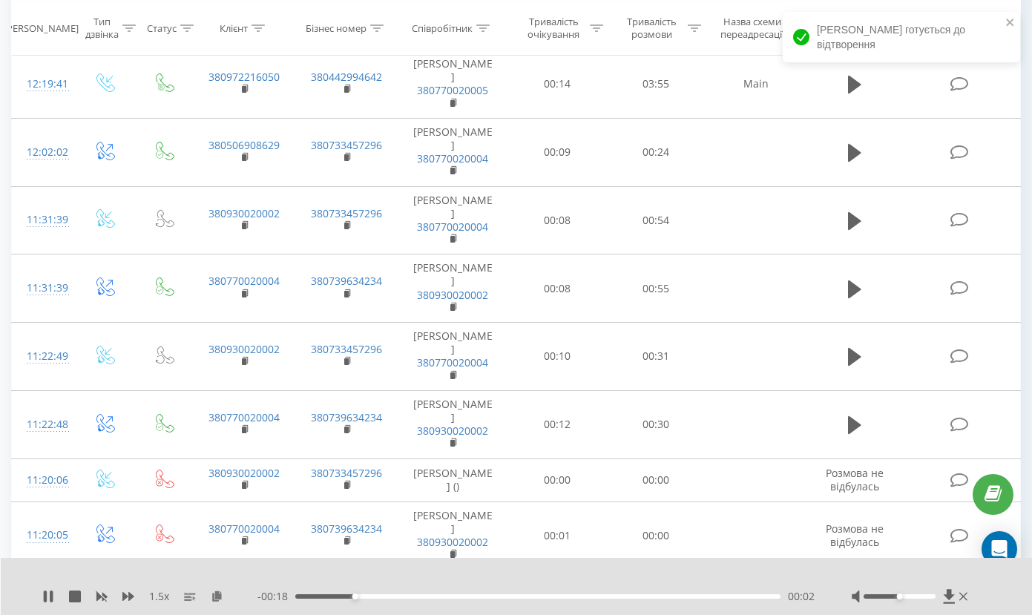
scroll to position [4522, 0]
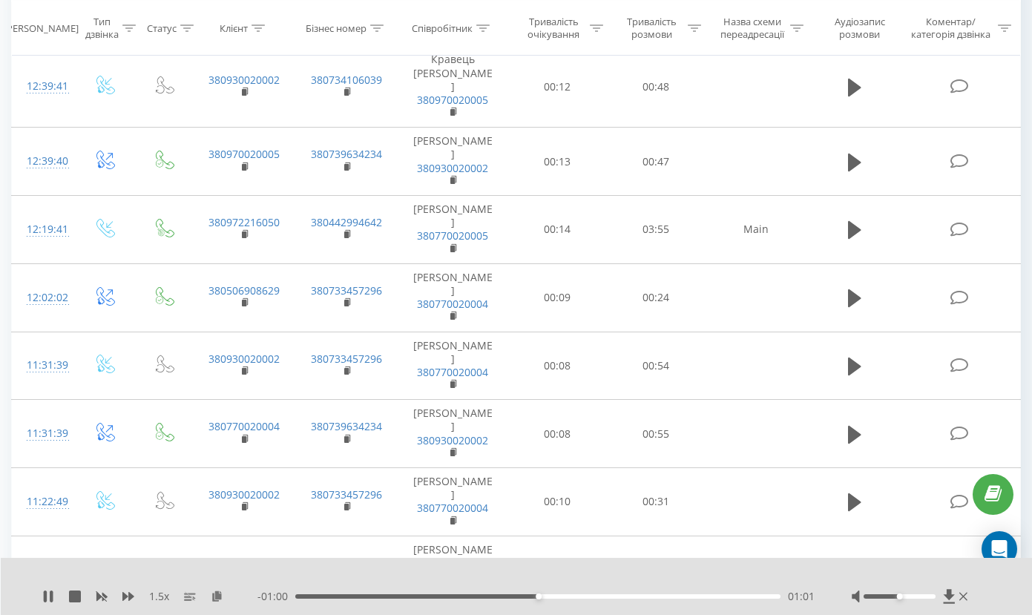
scroll to position [4386, 0]
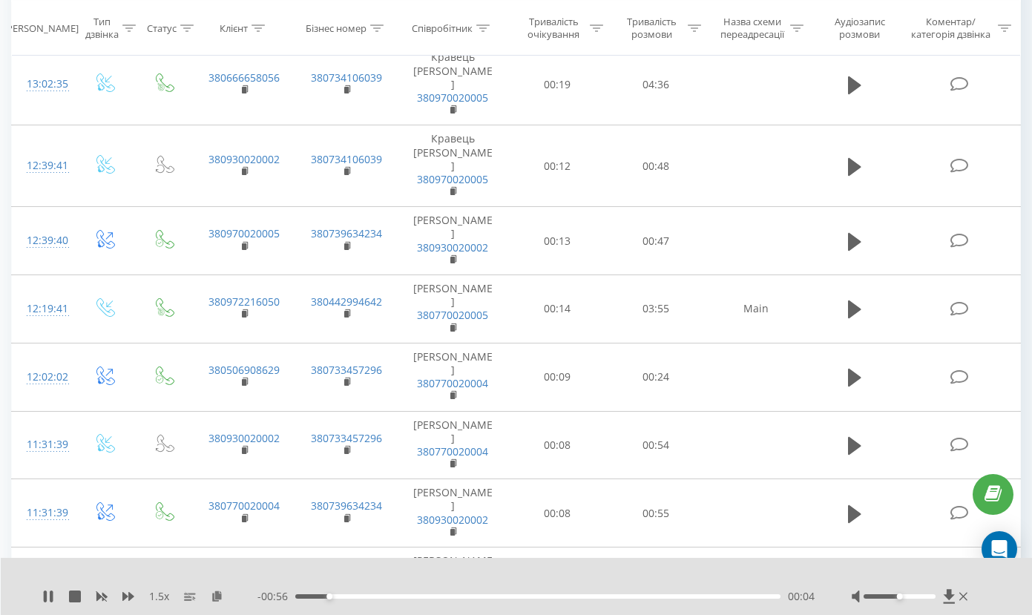
scroll to position [4342, 0]
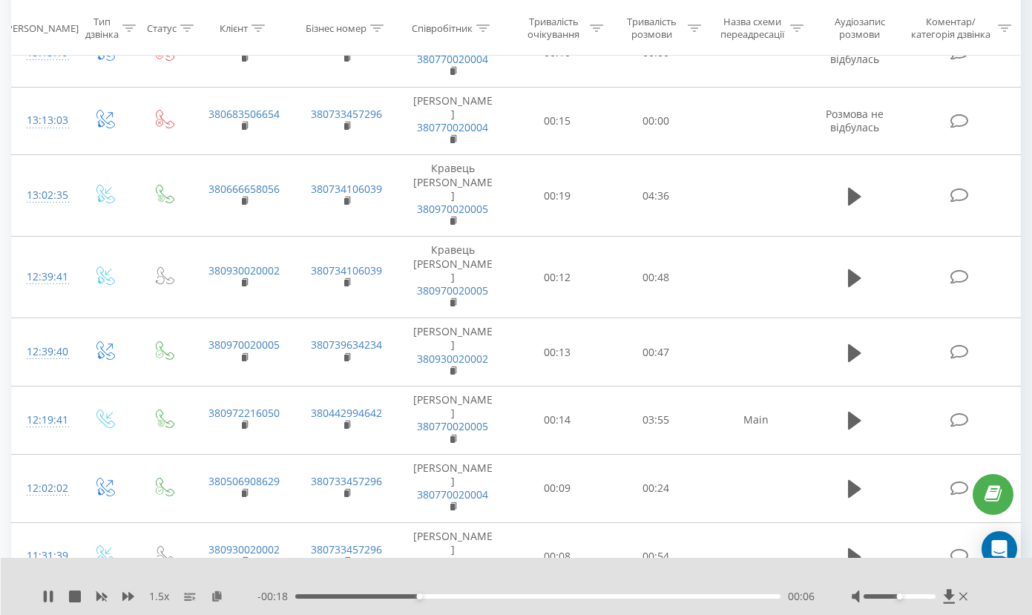
scroll to position [4226, 0]
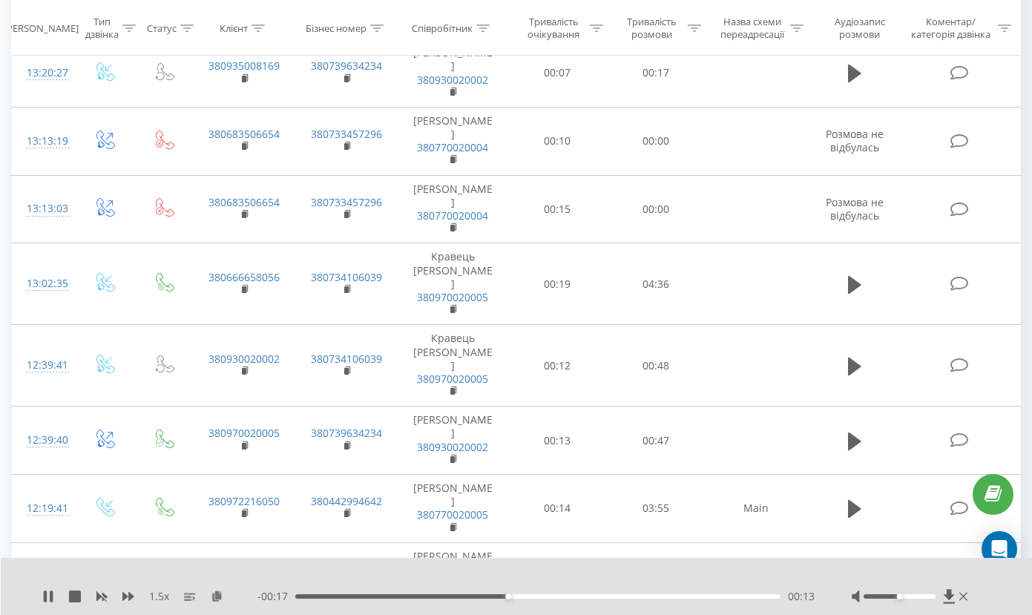
scroll to position [4113, 0]
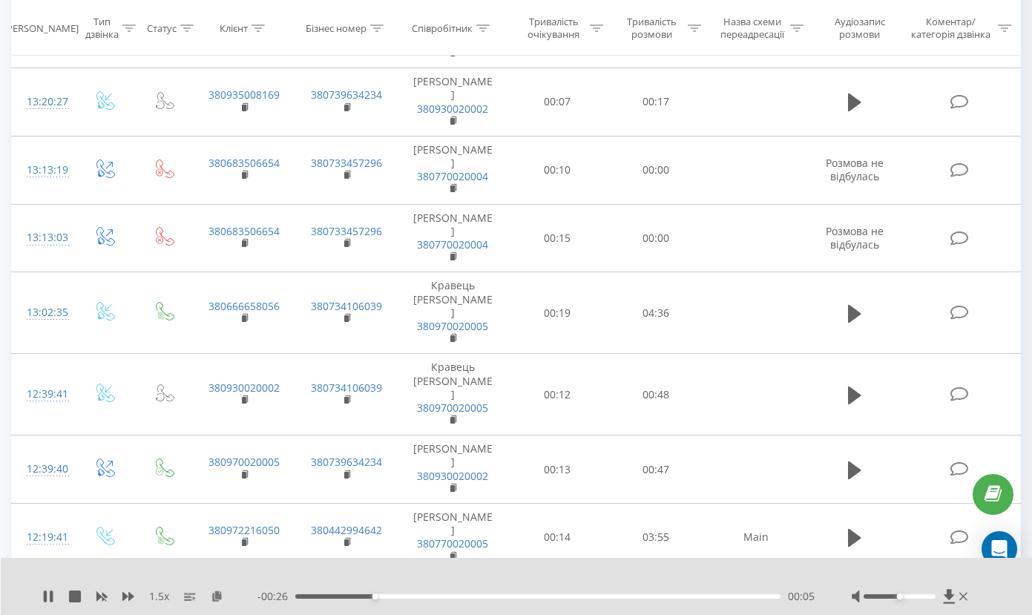
scroll to position [4073, 0]
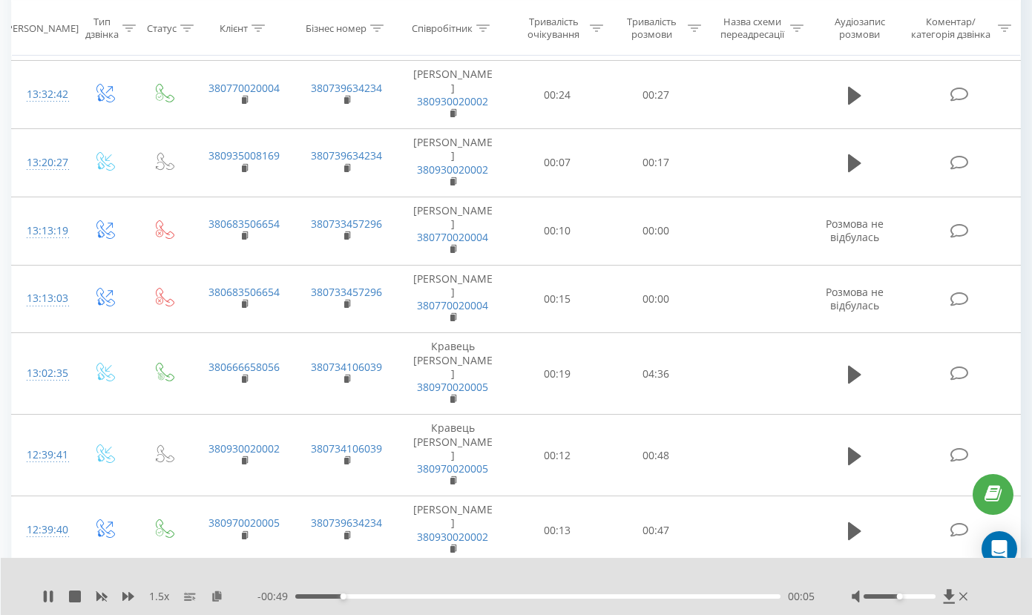
scroll to position [4011, 0]
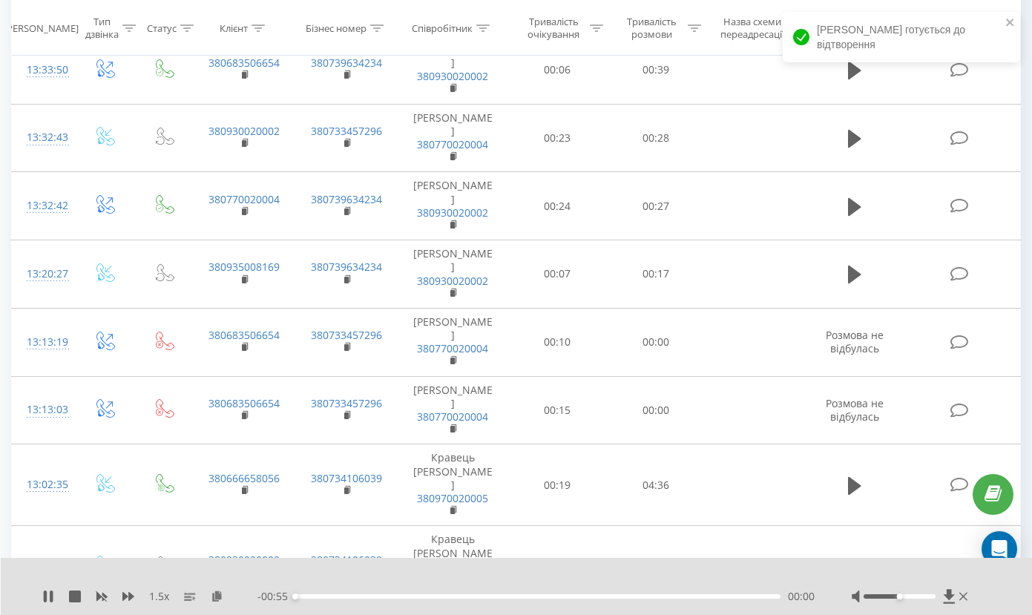
scroll to position [3932, 0]
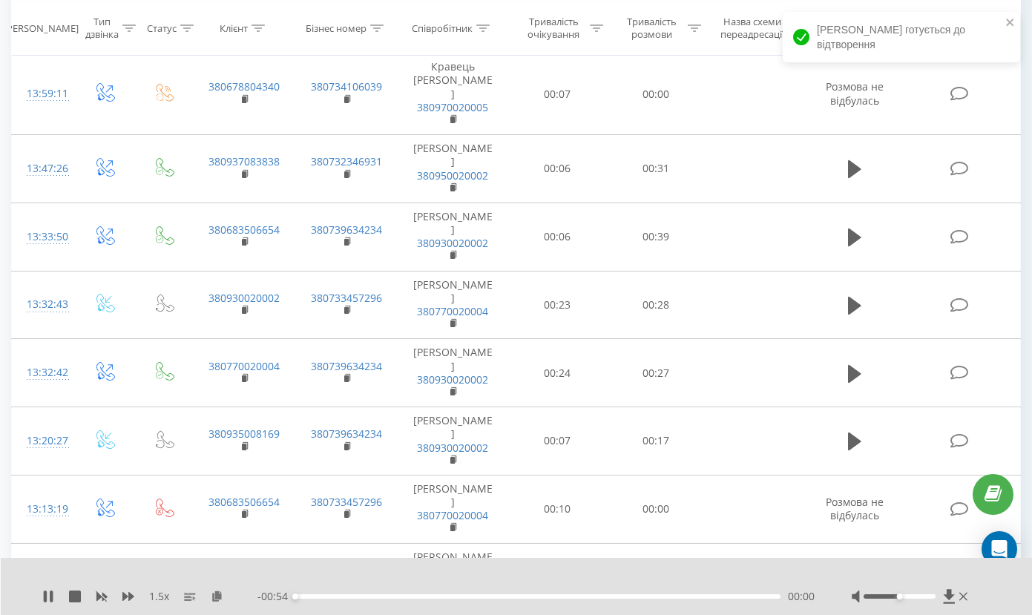
scroll to position [3770, 0]
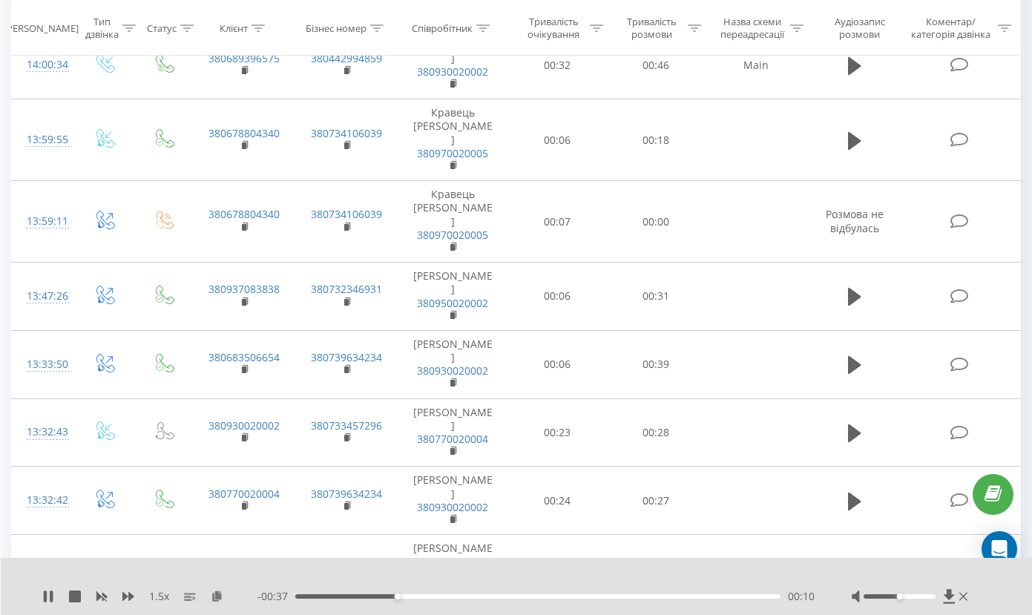
scroll to position [3640, 0]
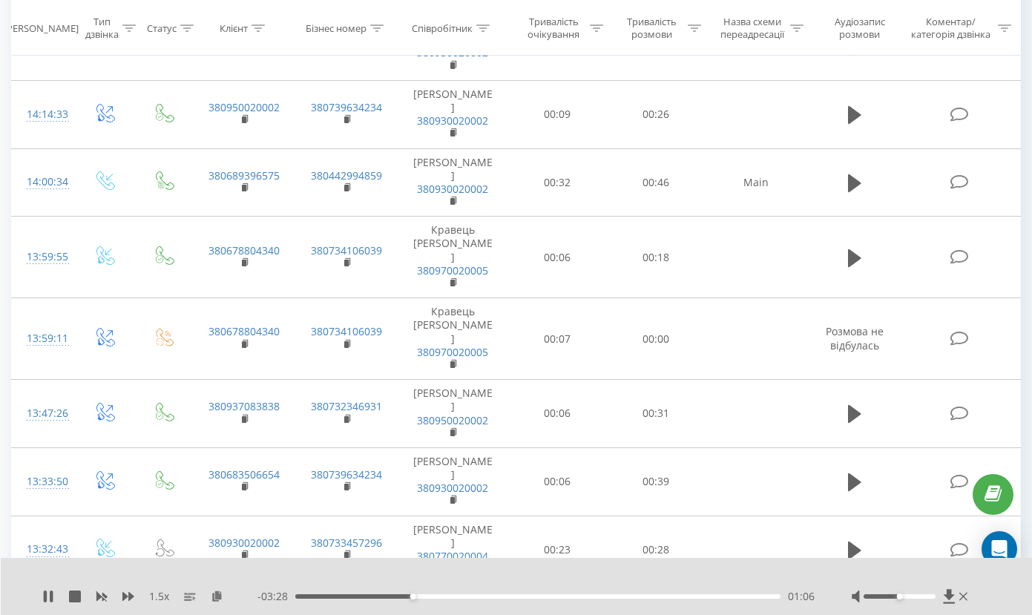
scroll to position [3514, 0]
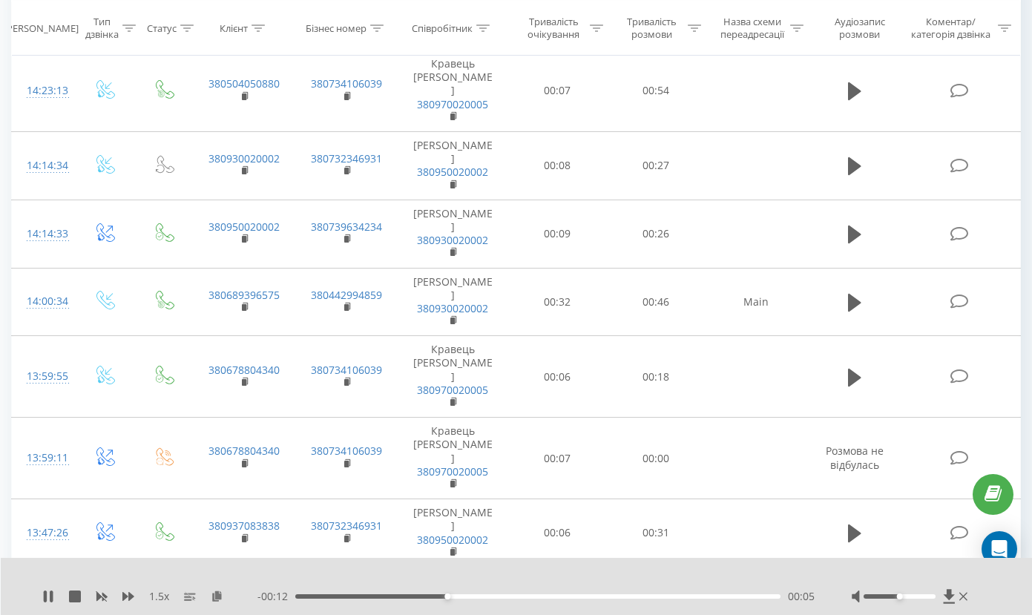
scroll to position [3386, 0]
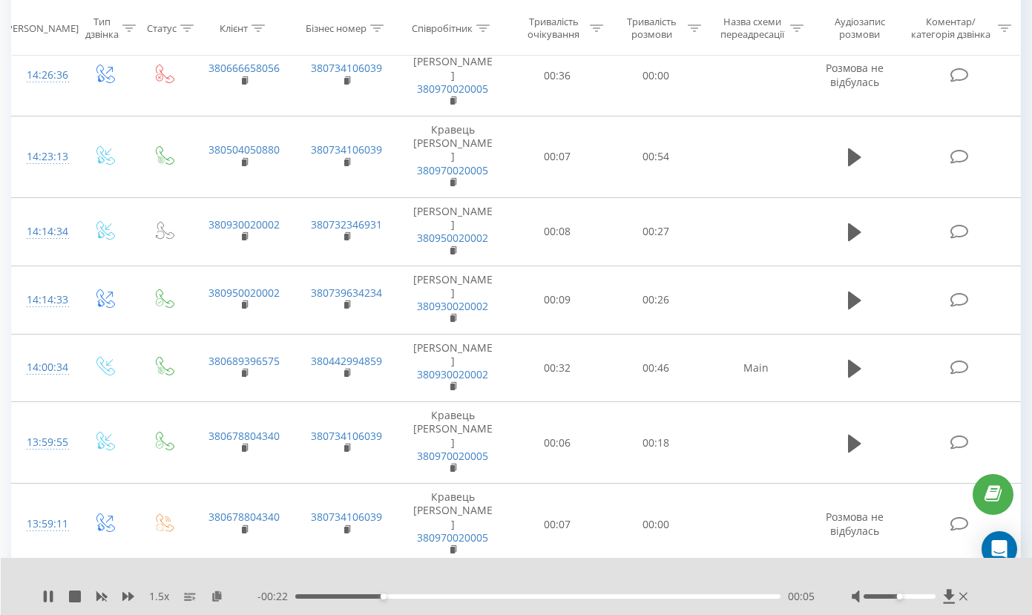
scroll to position [3312, 0]
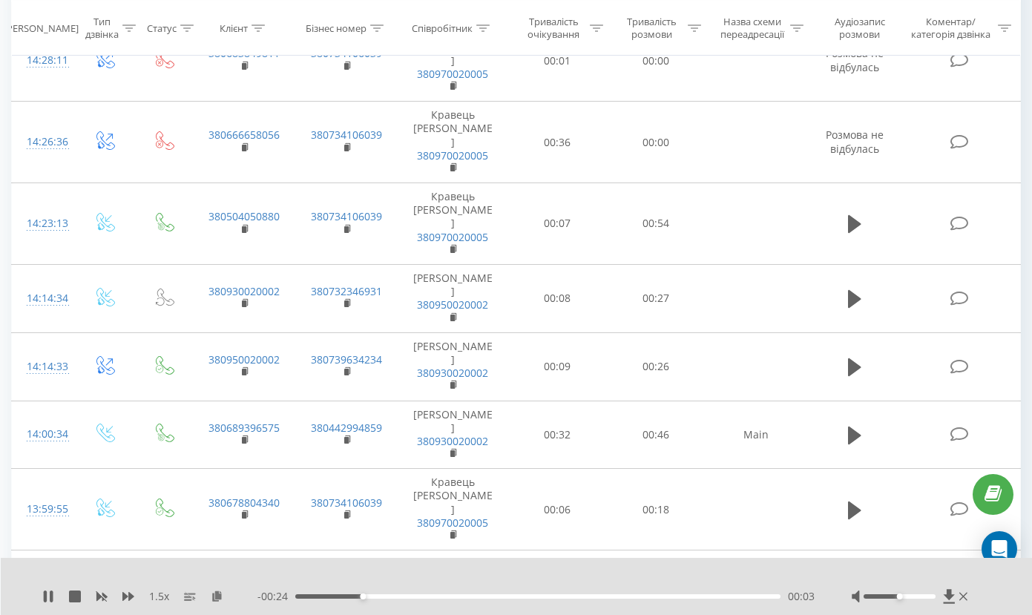
scroll to position [3273, 0]
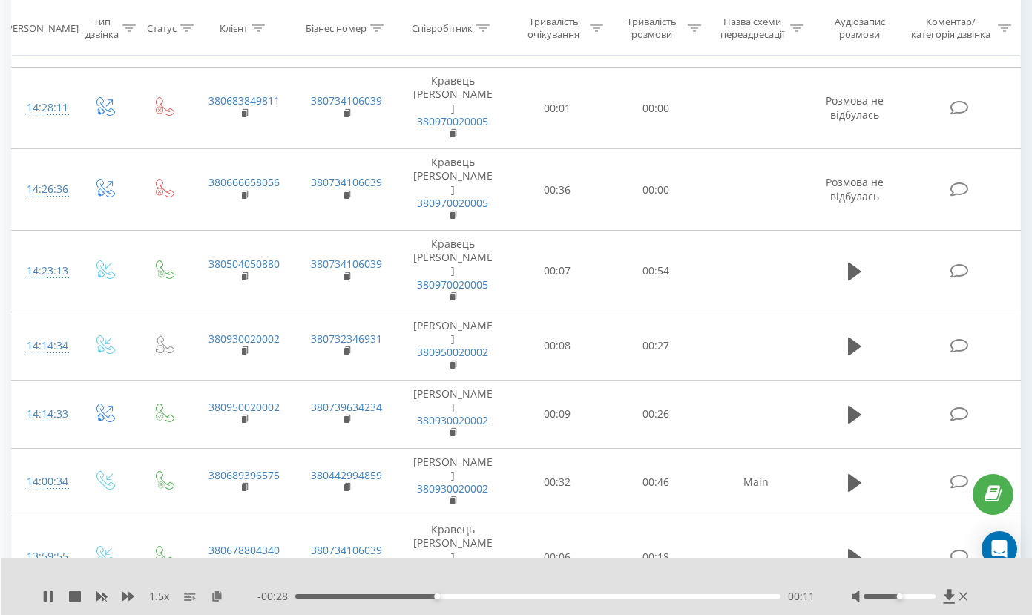
scroll to position [3211, 0]
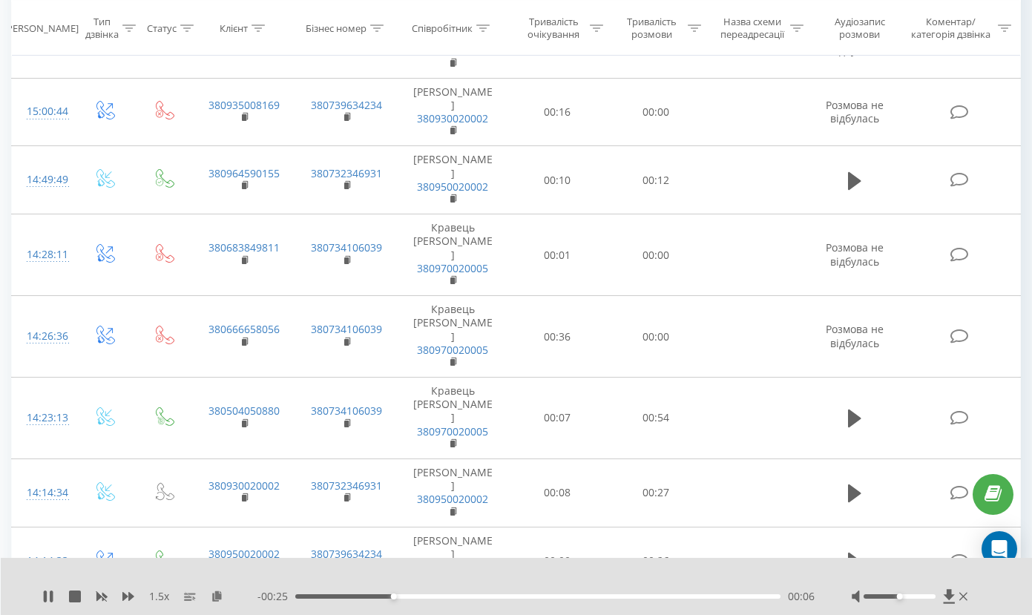
scroll to position [3069, 0]
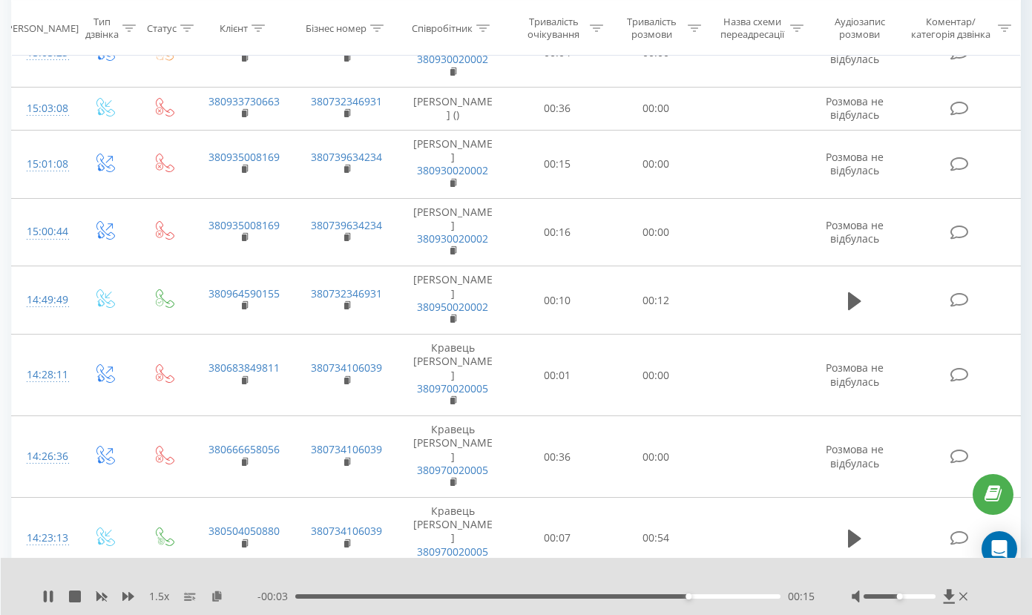
scroll to position [2962, 0]
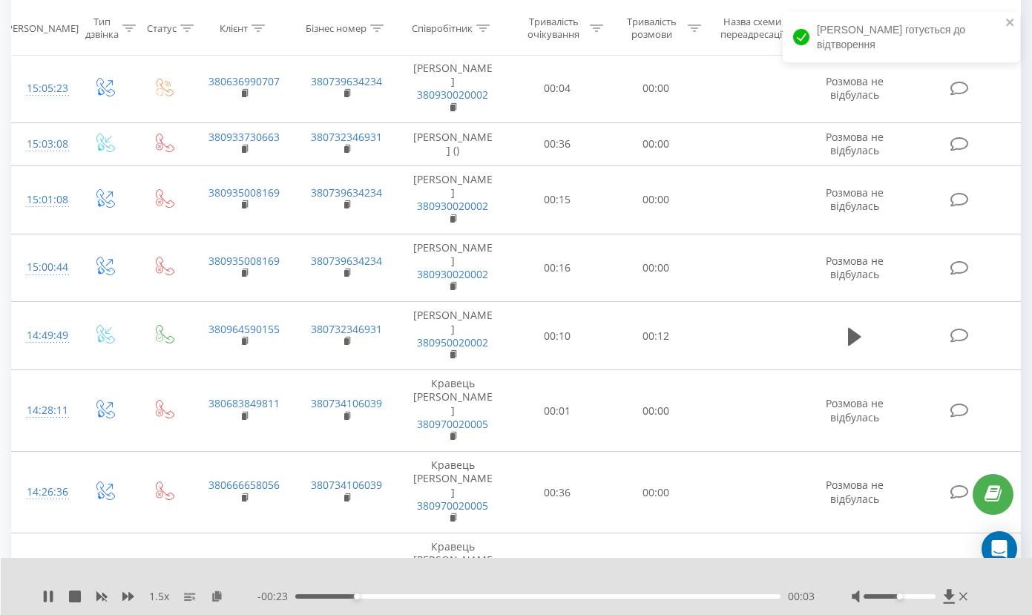
scroll to position [2912, 0]
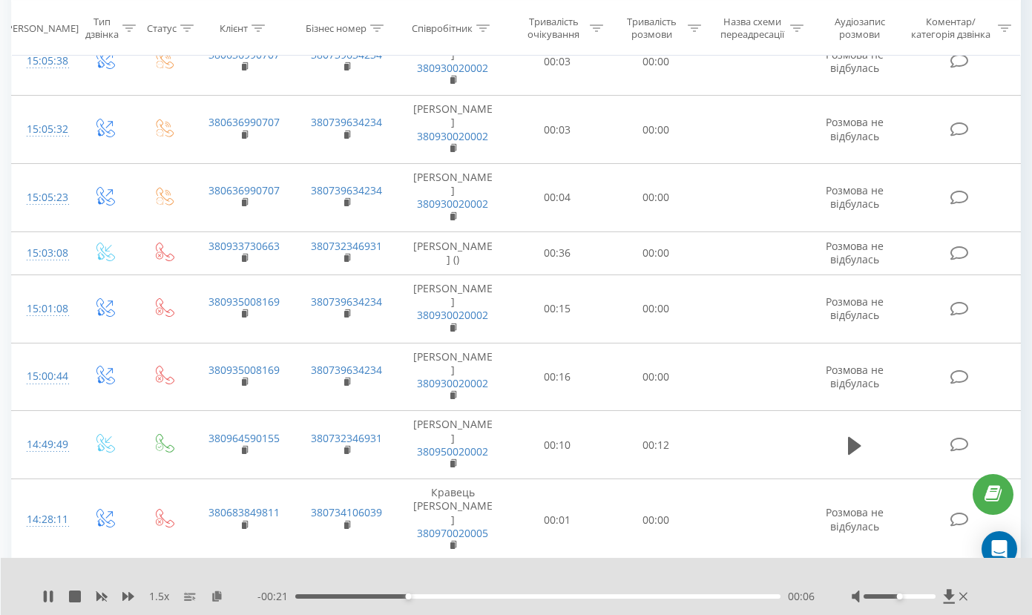
scroll to position [2806, 0]
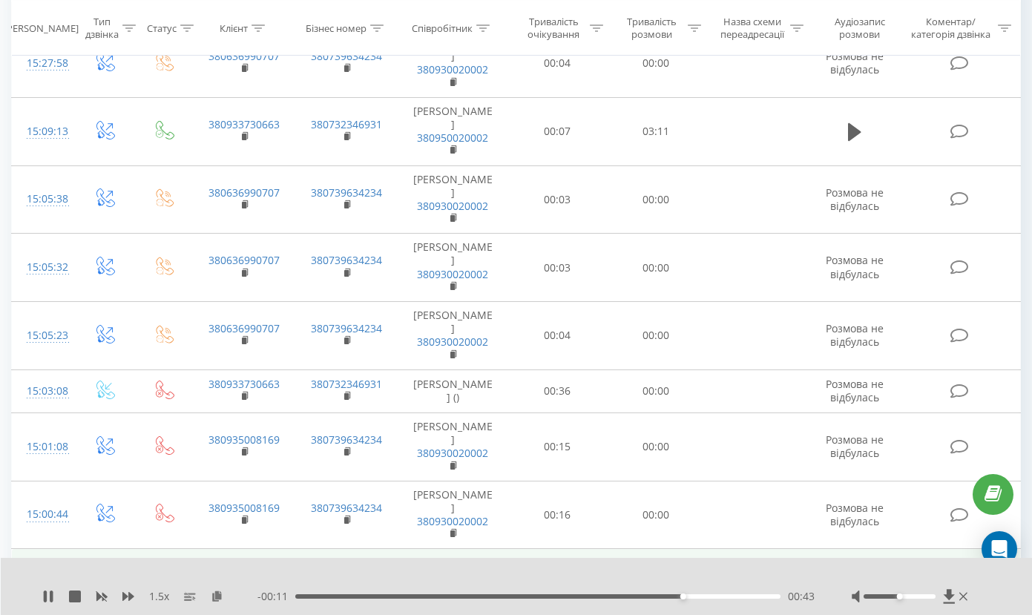
scroll to position [2672, 0]
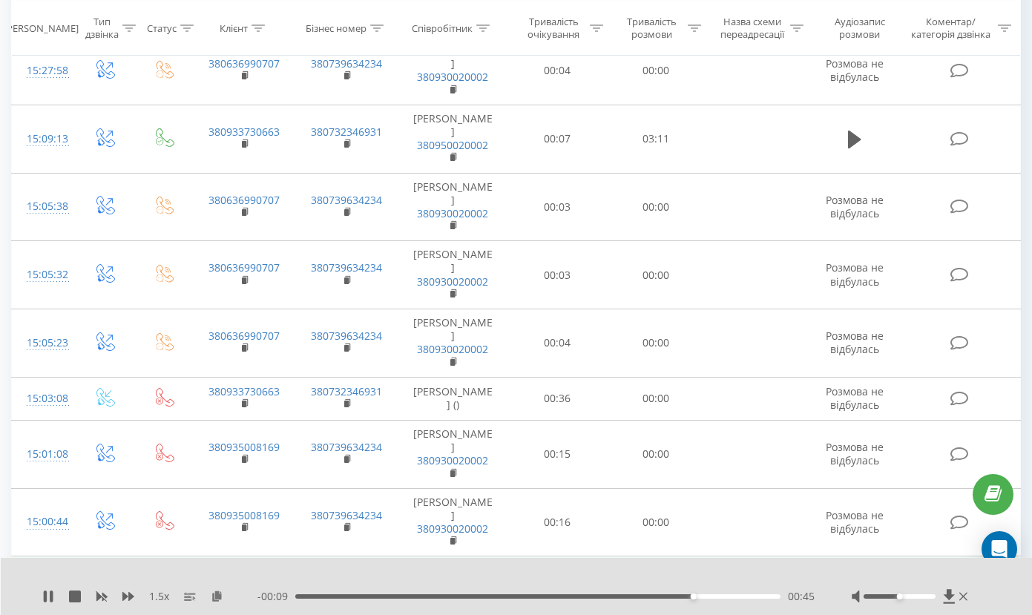
click at [852, 583] on icon at bounding box center [854, 592] width 13 height 18
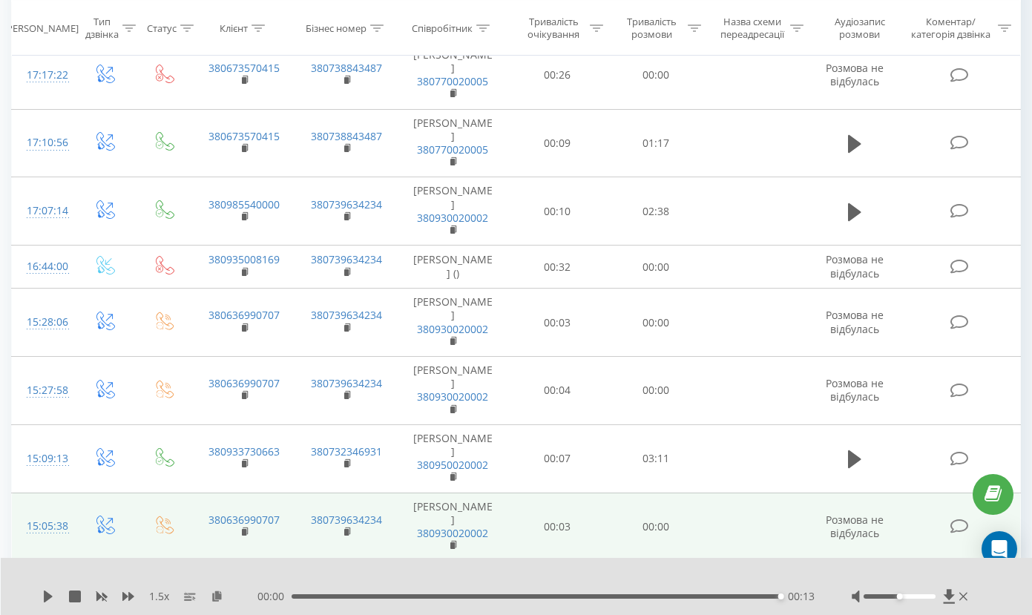
scroll to position [2317, 0]
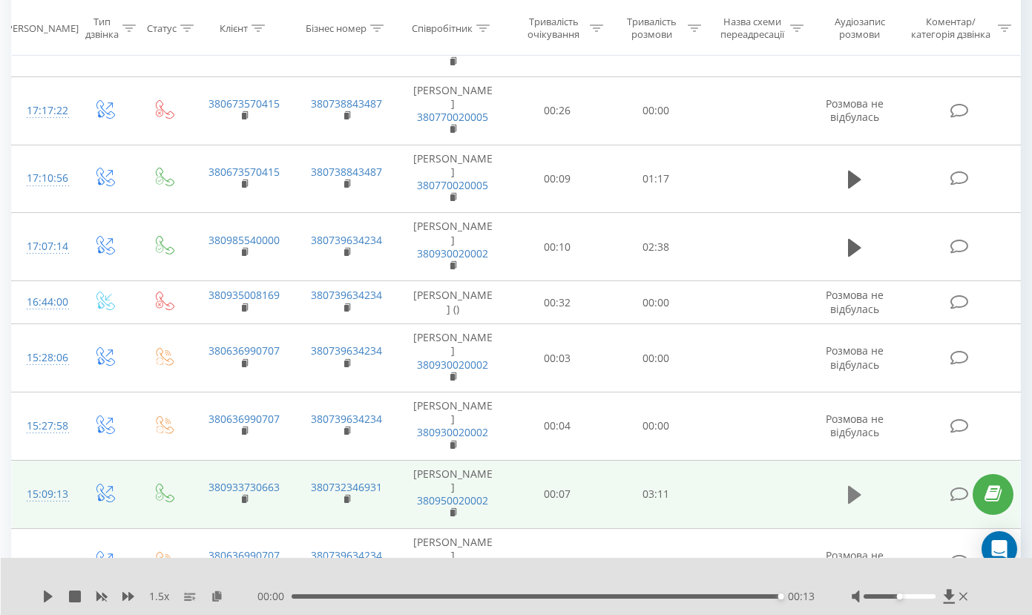
click at [854, 486] on icon at bounding box center [854, 495] width 13 height 18
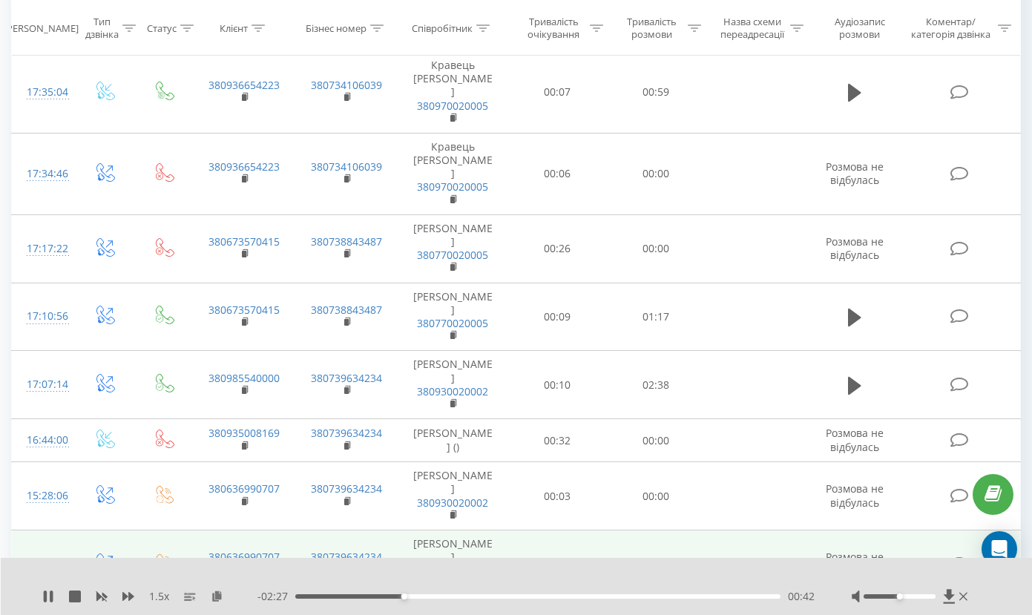
scroll to position [2172, 0]
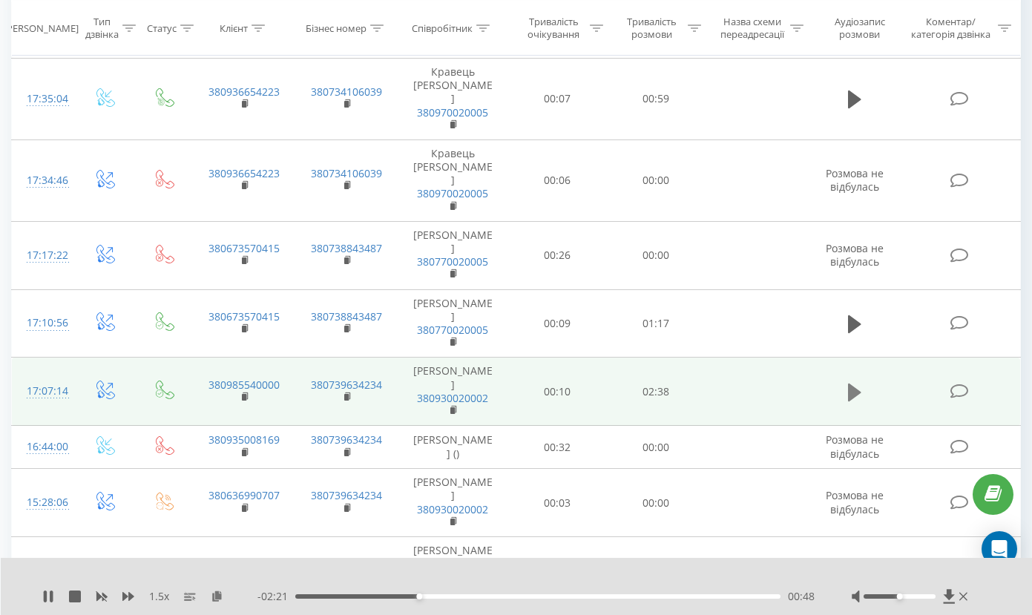
click at [854, 382] on icon at bounding box center [854, 392] width 13 height 21
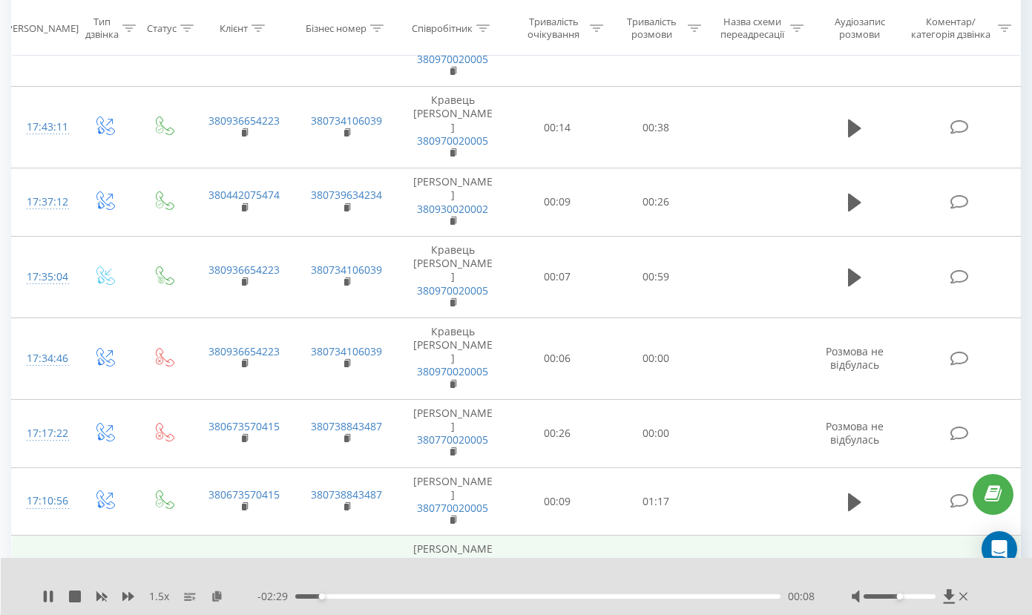
scroll to position [1983, 0]
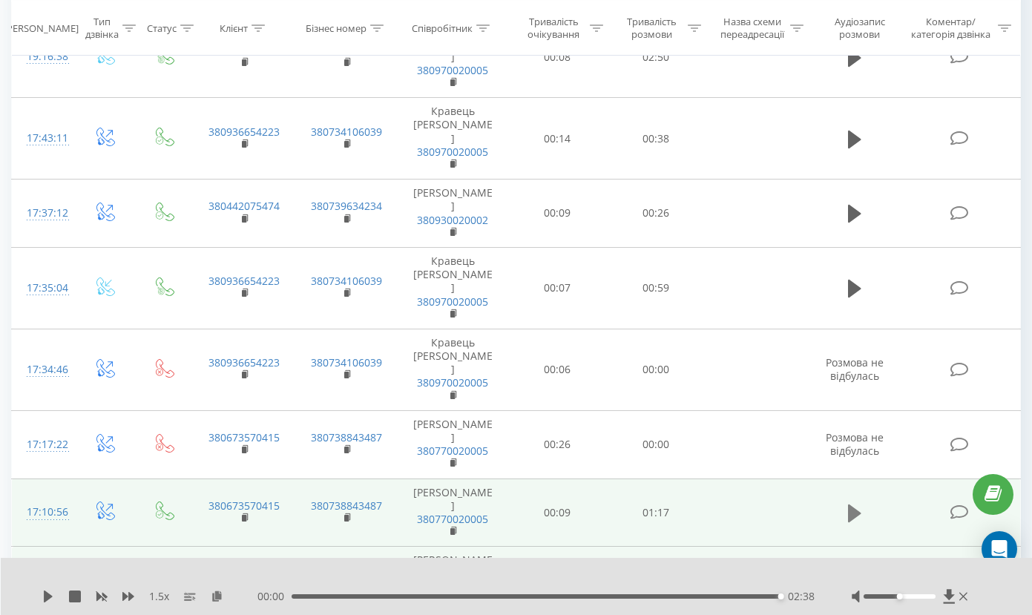
click at [859, 503] on icon at bounding box center [854, 513] width 13 height 21
click at [865, 502] on button at bounding box center [855, 513] width 22 height 22
click at [52, 589] on div "1.5 x" at bounding box center [149, 596] width 215 height 15
click at [45, 598] on icon at bounding box center [48, 597] width 9 height 12
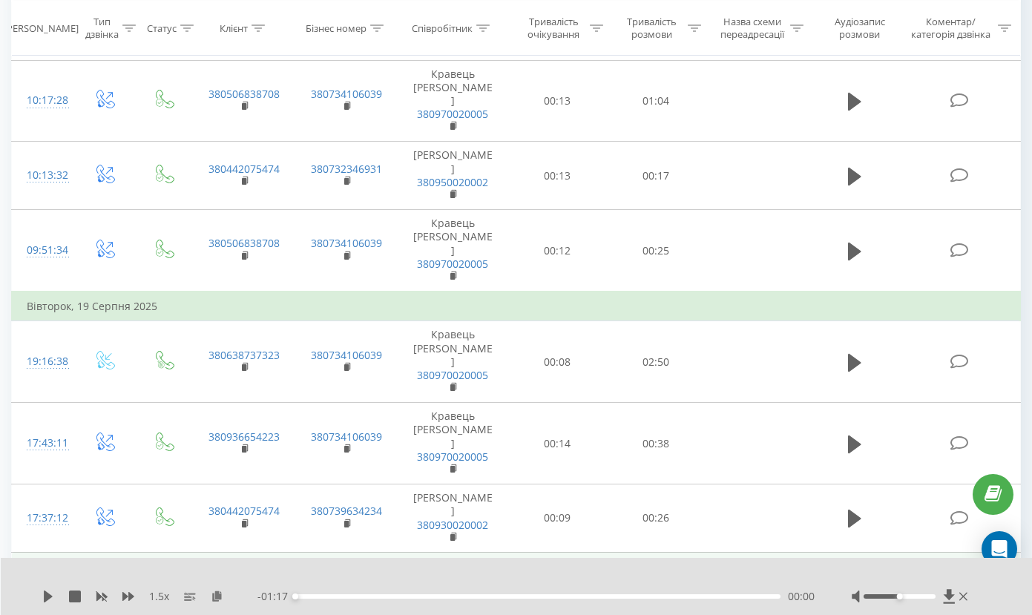
scroll to position [1686, 0]
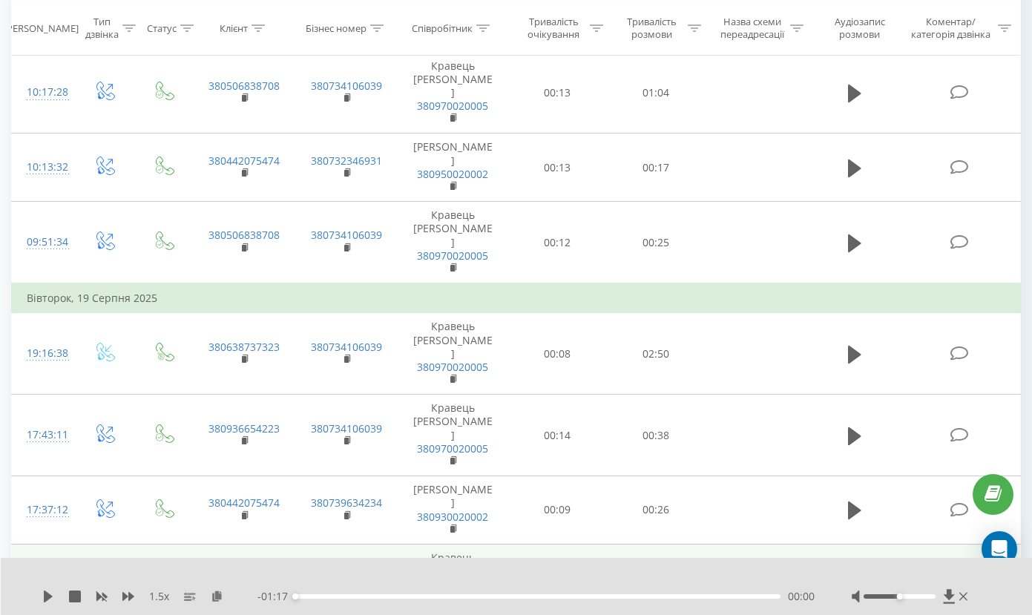
click at [854, 577] on icon at bounding box center [854, 586] width 13 height 18
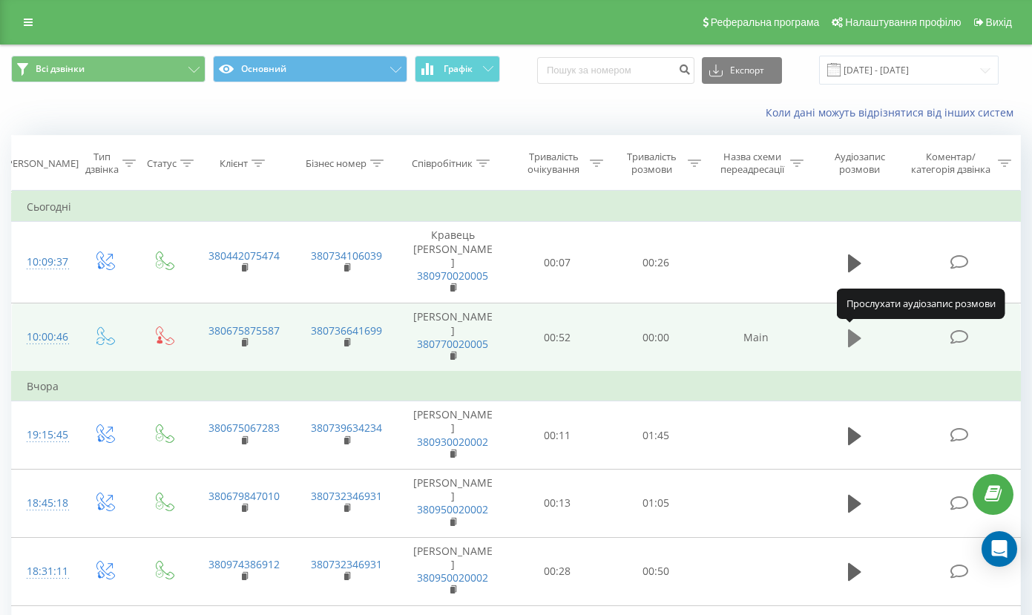
click at [858, 338] on icon at bounding box center [854, 338] width 13 height 18
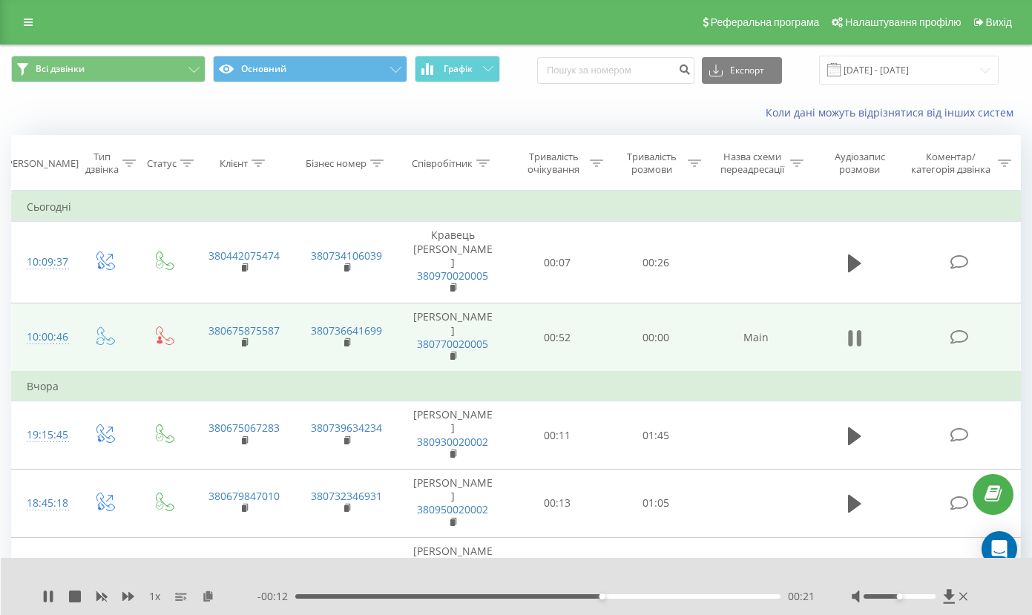
click at [850, 338] on icon at bounding box center [850, 338] width 4 height 16
